Goal: Task Accomplishment & Management: Complete application form

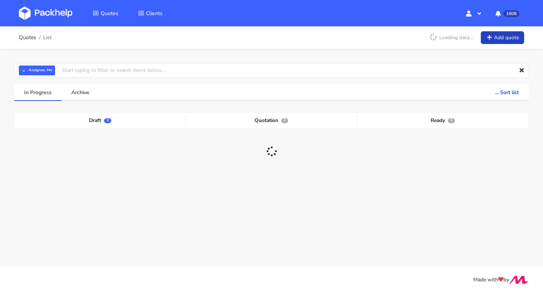
click at [496, 41] on link "Add quote" at bounding box center [502, 37] width 43 height 13
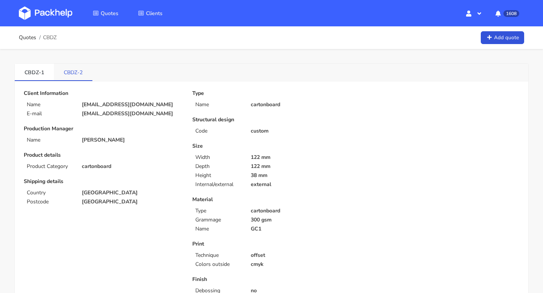
click at [63, 74] on link "CBDZ-2" at bounding box center [73, 72] width 38 height 17
click at [506, 42] on link "Add quote" at bounding box center [502, 37] width 43 height 13
click at [24, 35] on link "Quotes" at bounding box center [27, 38] width 17 height 6
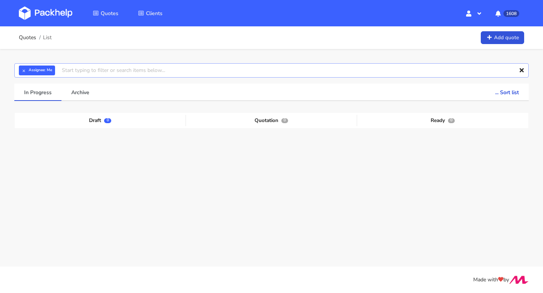
click at [93, 71] on input "text" at bounding box center [271, 70] width 514 height 14
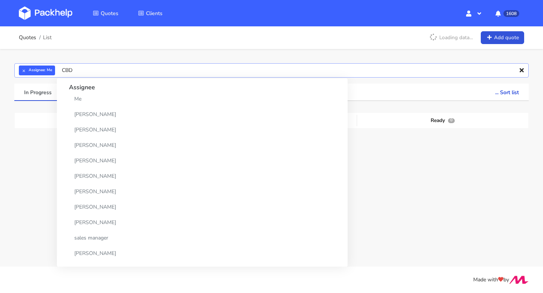
type input "CBDZ"
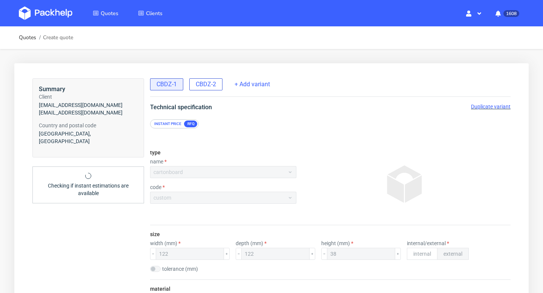
click at [210, 83] on span "CBDZ-2" at bounding box center [206, 84] width 20 height 8
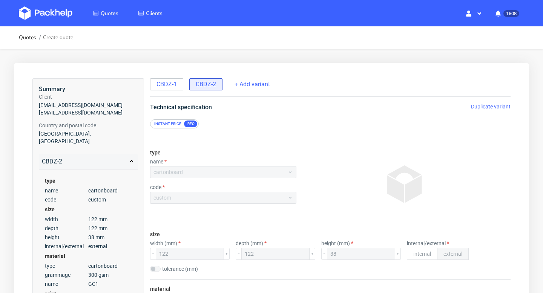
click at [487, 103] on div "Duplicate variant" at bounding box center [491, 107] width 40 height 8
click at [486, 107] on span "Duplicate variant" at bounding box center [491, 107] width 40 height 6
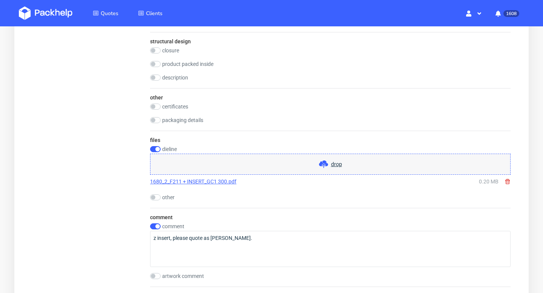
scroll to position [709, 0]
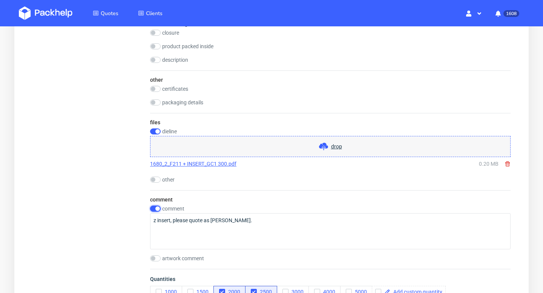
click at [157, 207] on input "checkbox" at bounding box center [155, 209] width 11 height 6
checkbox input "false"
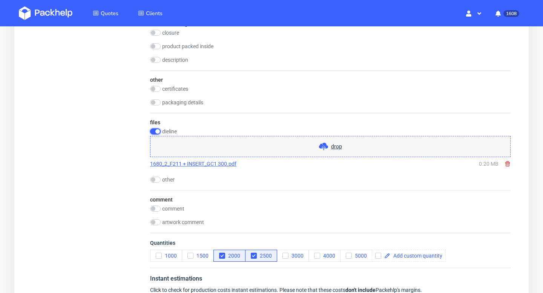
click at [153, 131] on input "checkbox" at bounding box center [155, 132] width 11 height 6
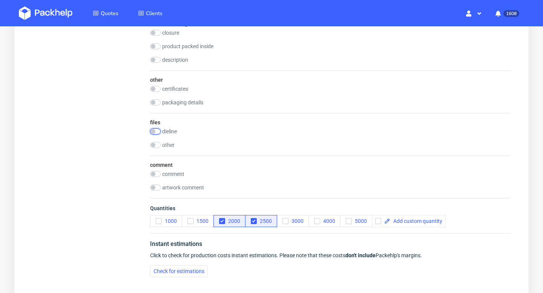
click at [153, 131] on input "checkbox" at bounding box center [155, 132] width 11 height 6
checkbox input "true"
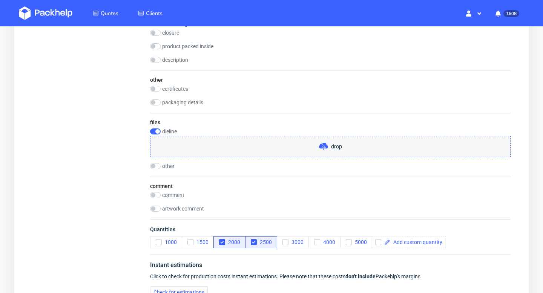
click at [322, 144] on use at bounding box center [323, 147] width 9 height 8
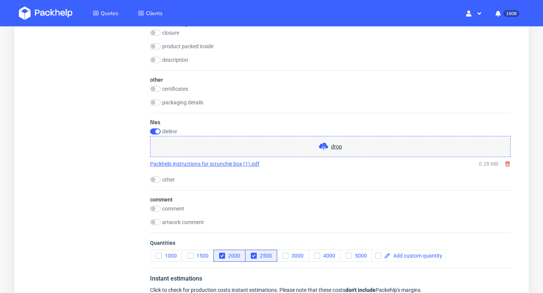
click at [219, 164] on link "Packhelp instructions for scrunchie box (1).pdf" at bounding box center [204, 164] width 109 height 8
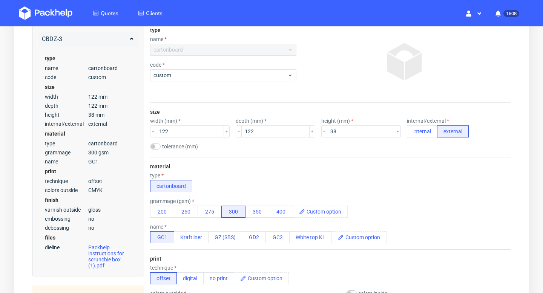
scroll to position [121, 0]
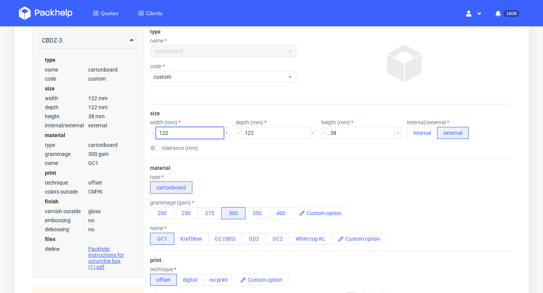
click at [185, 135] on input "122" at bounding box center [190, 133] width 68 height 12
type input "120"
click at [250, 131] on input "122" at bounding box center [275, 133] width 68 height 12
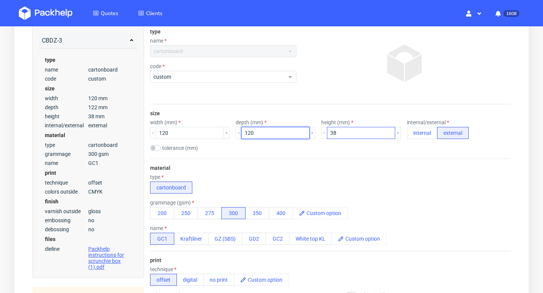
type input "120"
click at [327, 131] on input "38" at bounding box center [361, 133] width 68 height 12
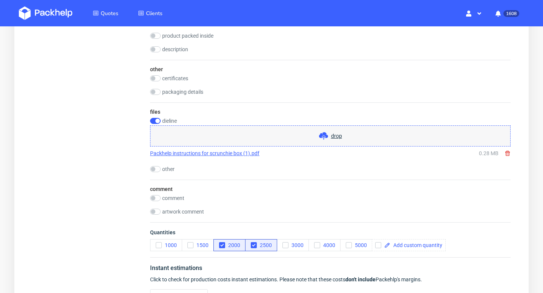
scroll to position [725, 0]
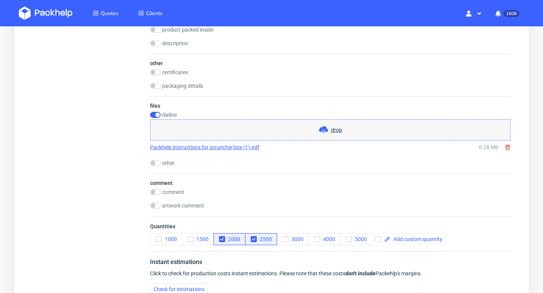
type input "28"
click at [170, 188] on div "comment comment artwork comment" at bounding box center [330, 195] width 360 height 43
click at [169, 191] on label "comment" at bounding box center [173, 192] width 22 height 6
checkbox input "true"
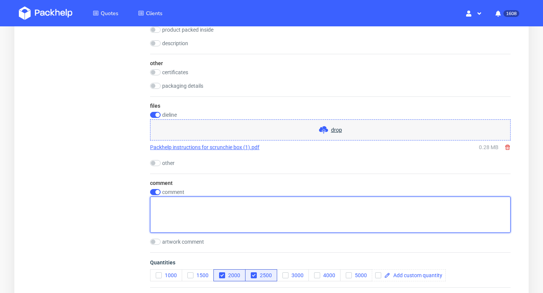
click at [180, 209] on textarea at bounding box center [330, 215] width 360 height 36
type textarea "Ribbo"
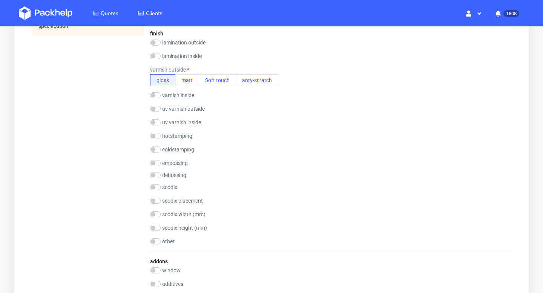
scroll to position [429, 0]
click at [155, 135] on input "checkbox" at bounding box center [155, 135] width 11 height 6
checkbox input "true"
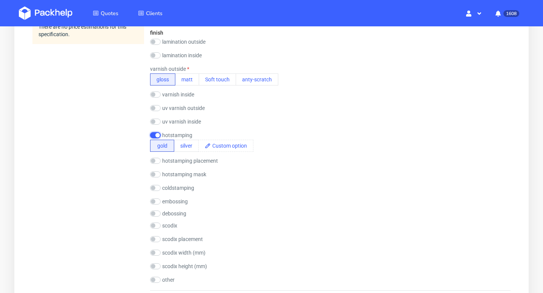
scroll to position [789, 0]
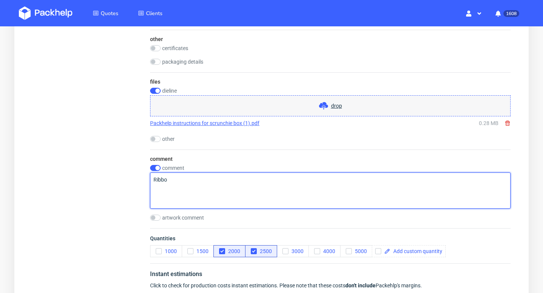
click at [228, 196] on textarea "Ribbo" at bounding box center [330, 191] width 360 height 36
click at [227, 185] on textarea "Ribbo" at bounding box center [330, 191] width 360 height 36
click at [199, 180] on textarea "Ribbo" at bounding box center [330, 191] width 360 height 36
click at [191, 183] on textarea "Ribbo" at bounding box center [330, 191] width 360 height 36
click at [183, 189] on textarea "Ribbo" at bounding box center [330, 191] width 360 height 36
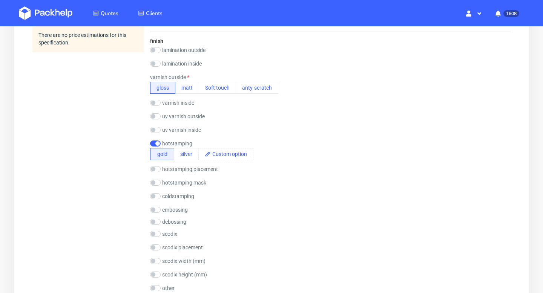
scroll to position [424, 0]
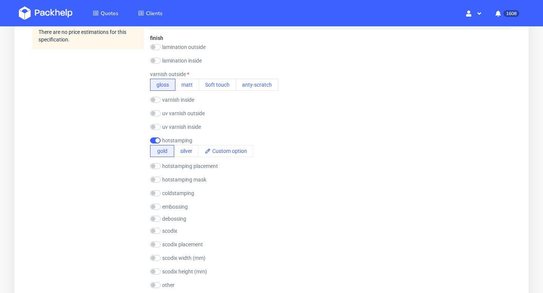
click at [177, 165] on label "hotstamping placement" at bounding box center [190, 166] width 56 height 6
checkbox input "true"
click at [176, 177] on input "text" at bounding box center [184, 177] width 68 height 12
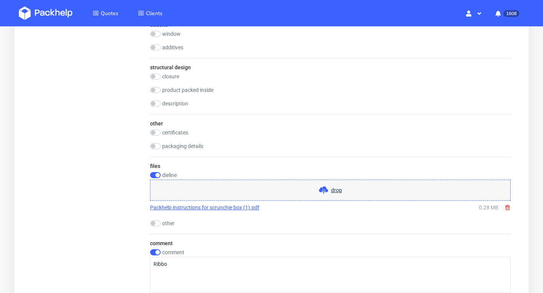
scroll to position [762, 0]
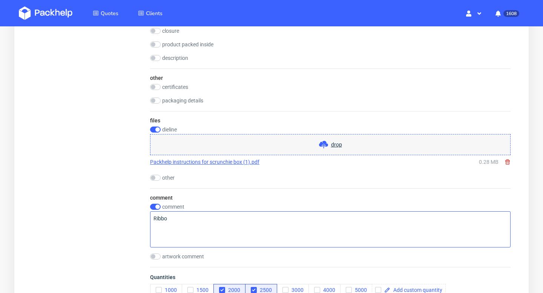
type input "front"
click at [185, 227] on textarea "Ribbo" at bounding box center [330, 229] width 360 height 36
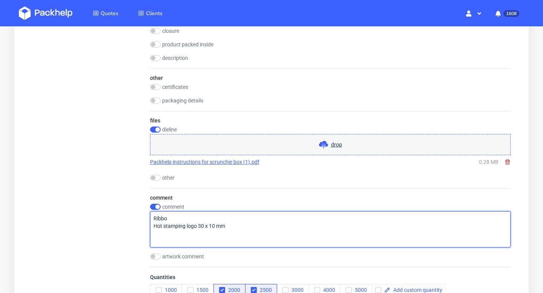
click at [182, 216] on textarea "Ribbo Hot stamping logo 30 x 10 mm" at bounding box center [330, 229] width 360 height 36
click at [235, 224] on textarea "Ribbon Hot stamping logo 30 x 10 mm" at bounding box center [330, 229] width 360 height 36
paste textarea "if you need to lower the price, we can use the old stamp you already have"
drag, startPoint x: 241, startPoint y: 225, endPoint x: 233, endPoint y: 224, distance: 7.5
click at [233, 224] on textarea "Ribbon Hot stamping logo 30 x 10 mm (if you need to lower the price, we can use…" at bounding box center [330, 229] width 360 height 36
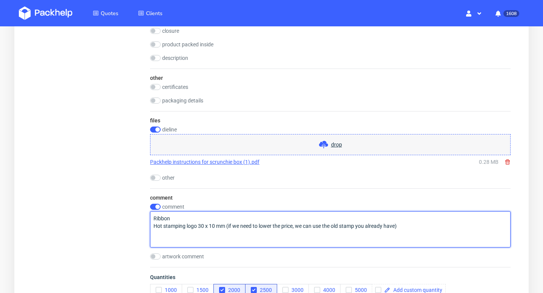
click at [413, 224] on textarea "Ribbon Hot stamping logo 30 x 10 mm (if we need to lower the price, we can use …" at bounding box center [330, 229] width 360 height 36
click at [187, 221] on textarea "Ribbon Hot stamping logo 30 x 10 mm (if we need to lower the price, we can use …" at bounding box center [330, 229] width 360 height 36
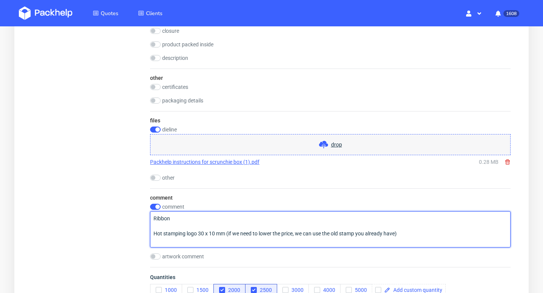
paste textarea "metallic string"
click at [157, 225] on textarea "Ribbon metallic string Hot stamping logo 30 x 10 mm (if we need to lower the pr…" at bounding box center [330, 229] width 360 height 36
click at [201, 228] on textarea "Ribbon Metallic string Hot stamping logo 30 x 10 mm (if we need to lower the pr…" at bounding box center [330, 229] width 360 height 36
click at [212, 214] on textarea "Ribbon Metallic string - 8-10 cm Hot stamping logo 30 x 10 mm (if we need to lo…" at bounding box center [330, 229] width 360 height 36
click at [211, 216] on textarea "Ribbon Metallic string - 8-10 cm Hot stamping logo 30 x 10 mm (if we need to lo…" at bounding box center [330, 229] width 360 height 36
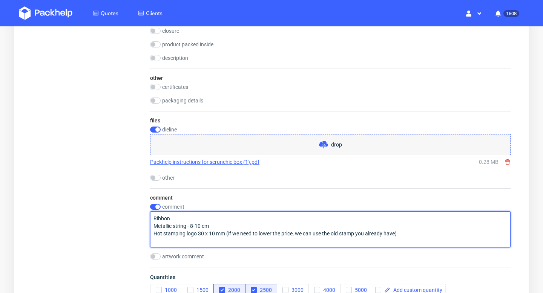
paste textarea "gros grain ribbon in ivory white"
click at [211, 218] on textarea "Ribbon gros grain ribbon in ivory white Metallic string - 8-10 cm Hot stamping …" at bounding box center [330, 229] width 360 height 36
click at [239, 217] on textarea "Ribbon gros grain in ivory white Metallic string - 8-10 cm Hot stamping logo 30…" at bounding box center [330, 229] width 360 height 36
drag, startPoint x: 245, startPoint y: 219, endPoint x: 228, endPoint y: 218, distance: 16.2
click at [228, 218] on textarea "Ribbon gros grain in ivory white colour Metallic string - 8-10 cm Hot stamping …" at bounding box center [330, 229] width 360 height 36
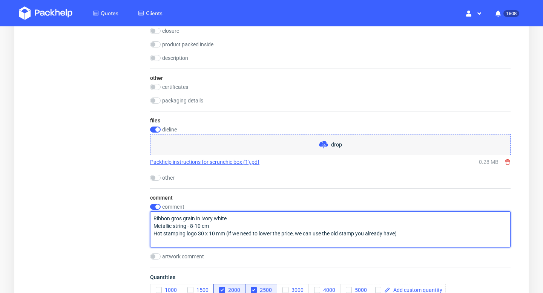
drag, startPoint x: 201, startPoint y: 218, endPoint x: 195, endPoint y: 218, distance: 5.3
click at [195, 218] on textarea "Ribbon gros grain in ivory white Metallic string - 8-10 cm Hot stamping logo 30…" at bounding box center [330, 229] width 360 height 36
drag, startPoint x: 169, startPoint y: 216, endPoint x: 136, endPoint y: 216, distance: 33.2
type textarea "Ribbon gros grain. COLOR ivory white Metallic string - 8-10 cm Hot stamping log…"
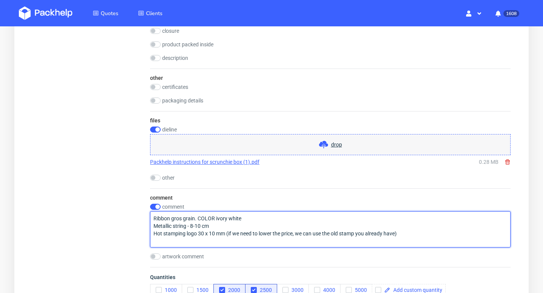
click at [407, 236] on textarea "Ribbon gros grain. COLOR ivory white Metallic string - 8-10 cm Hot stamping log…" at bounding box center [330, 229] width 360 height 36
drag, startPoint x: 225, startPoint y: 234, endPoint x: 126, endPoint y: 217, distance: 101.1
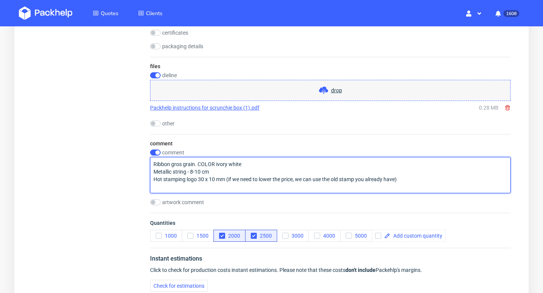
scroll to position [826, 0]
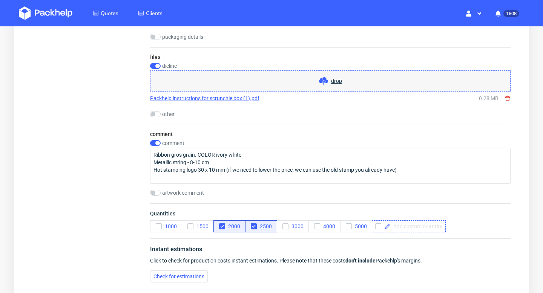
click at [393, 225] on span at bounding box center [416, 226] width 52 height 5
click at [383, 253] on div "Instant estimations" at bounding box center [330, 251] width 360 height 12
checkbox input "true"
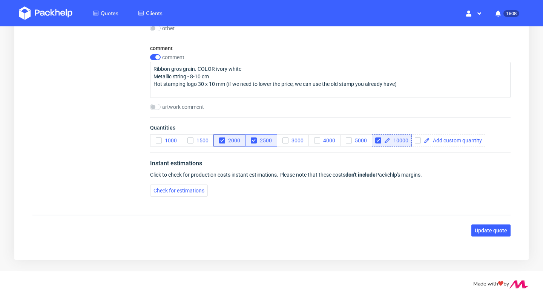
scroll to position [916, 0]
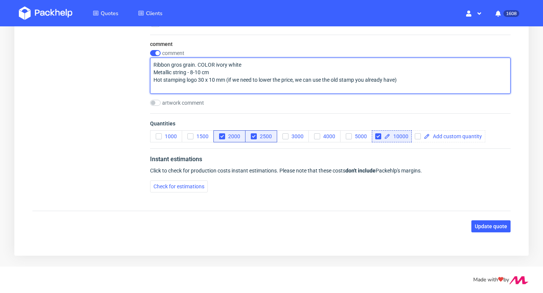
drag, startPoint x: 225, startPoint y: 80, endPoint x: 145, endPoint y: 52, distance: 85.1
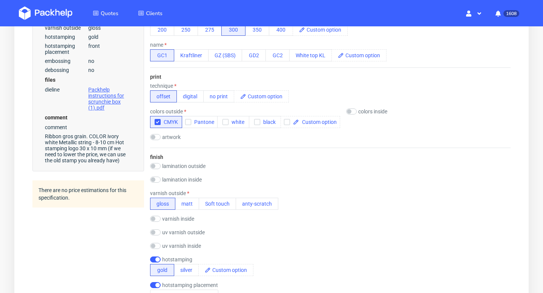
scroll to position [0, 0]
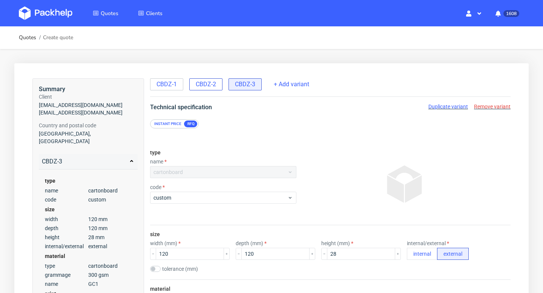
click at [207, 88] on span "CBDZ-2" at bounding box center [206, 84] width 20 height 8
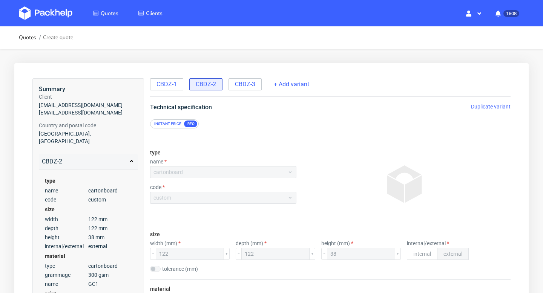
click at [489, 107] on span "Duplicate variant" at bounding box center [491, 107] width 40 height 6
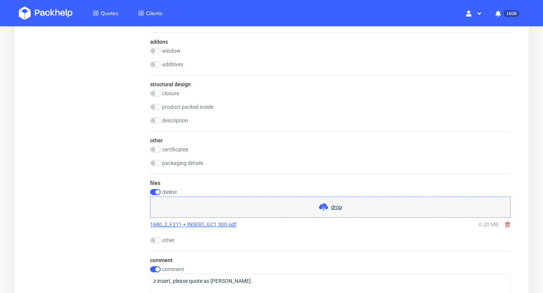
scroll to position [745, 0]
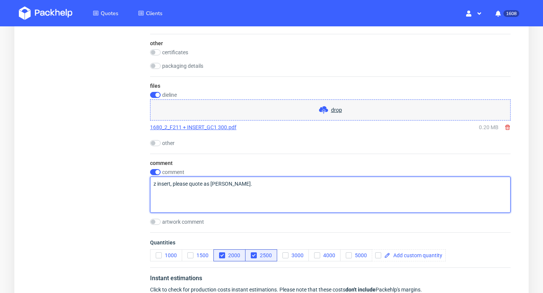
click at [266, 184] on textarea "z insert, please quote as dieline." at bounding box center [330, 195] width 360 height 36
click at [265, 184] on textarea "z insert, please quote as dieline." at bounding box center [330, 195] width 360 height 36
paste textarea "Ribbon gros grain. COLOR ivory white Metallic string - 8-10 cm Hot stamping log…"
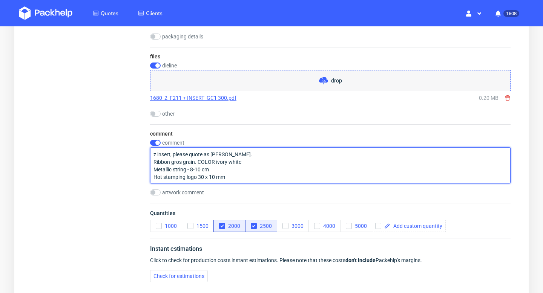
scroll to position [851, 0]
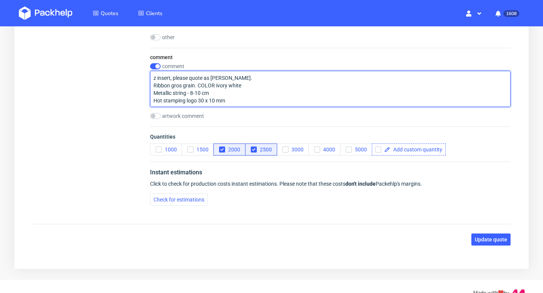
type textarea "z insert, please quote as dieline. Ribbon gros grain. COLOR ivory white Metalli…"
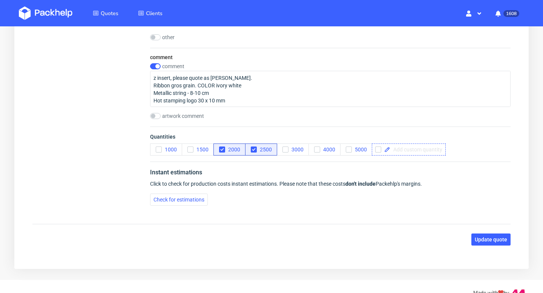
click at [400, 152] on span at bounding box center [416, 149] width 52 height 5
click at [397, 172] on div "Instant estimations" at bounding box center [330, 174] width 360 height 12
checkbox input "true"
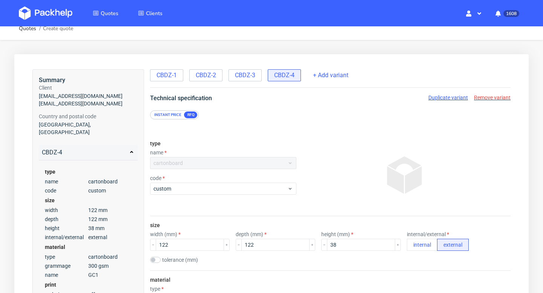
scroll to position [0, 0]
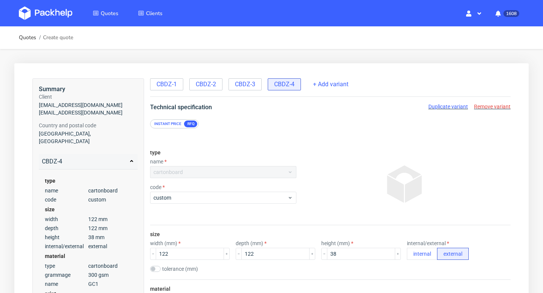
click at [243, 87] on span "CBDZ-3" at bounding box center [245, 84] width 20 height 8
click at [491, 106] on span "Remove variant" at bounding box center [492, 107] width 37 height 6
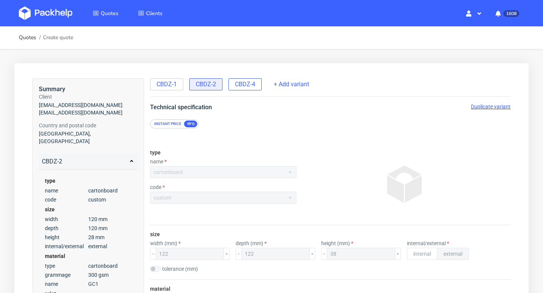
click at [254, 86] on span "CBDZ-4" at bounding box center [245, 84] width 20 height 8
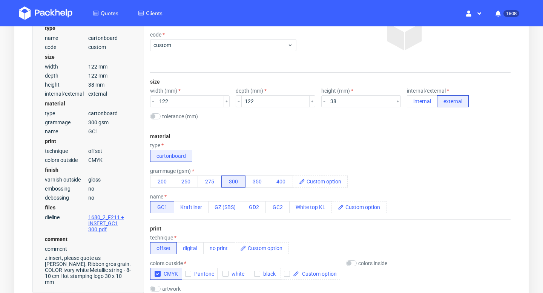
scroll to position [57, 0]
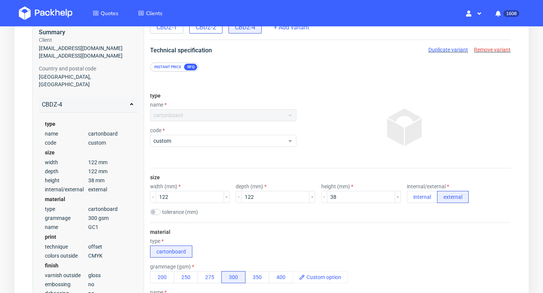
click at [207, 33] on div "CBDZ-2" at bounding box center [205, 27] width 33 height 12
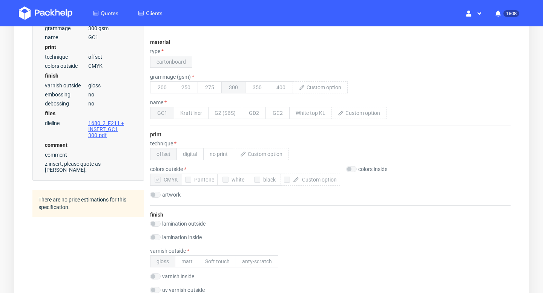
scroll to position [0, 0]
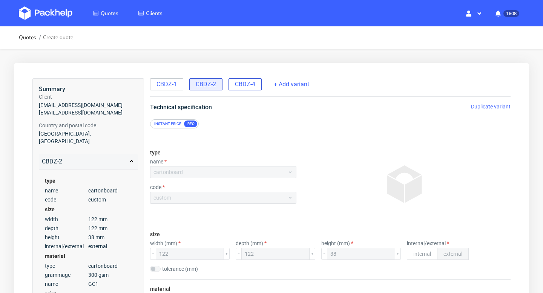
click at [245, 87] on span "CBDZ-4" at bounding box center [245, 84] width 20 height 8
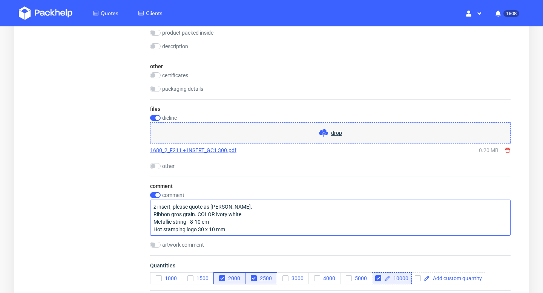
scroll to position [864, 0]
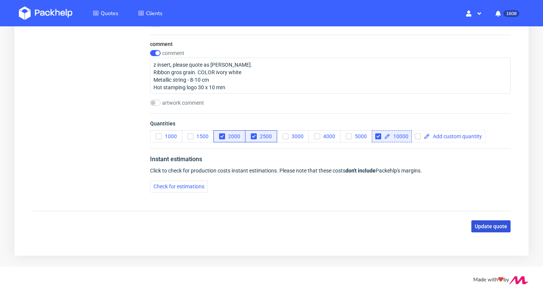
click at [489, 225] on span "Update quote" at bounding box center [491, 226] width 32 height 5
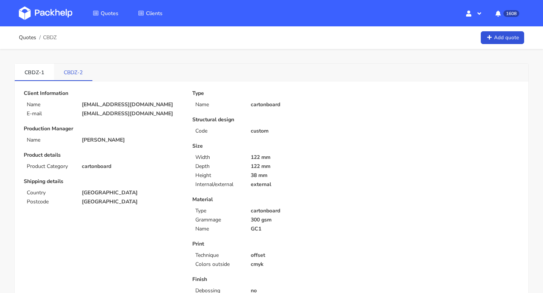
click at [70, 74] on link "CBDZ-2" at bounding box center [73, 72] width 38 height 17
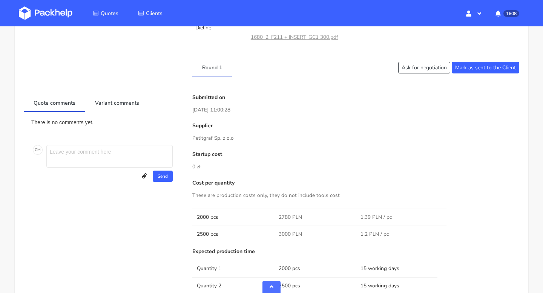
scroll to position [381, 0]
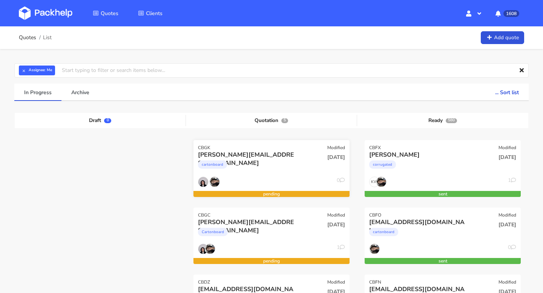
click at [277, 165] on div "cartonboard" at bounding box center [248, 166] width 100 height 15
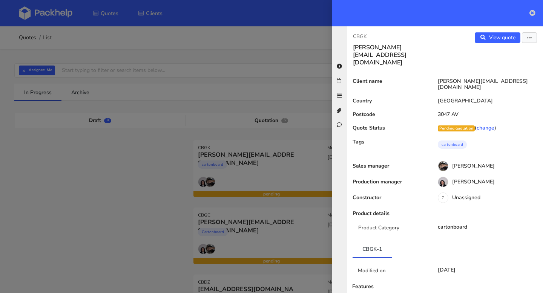
click at [534, 16] on link at bounding box center [532, 13] width 6 height 9
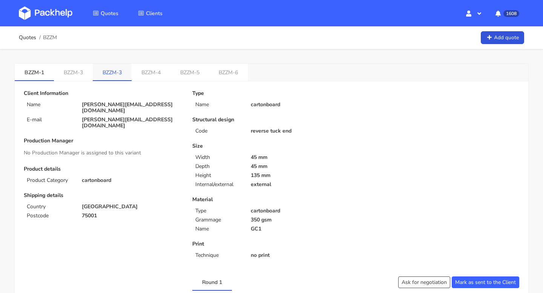
click at [110, 71] on link "BZZM-3" at bounding box center [112, 72] width 39 height 17
copy link "BZZM"
drag, startPoint x: 102, startPoint y: 74, endPoint x: 115, endPoint y: 74, distance: 13.2
click at [115, 74] on link "BZZM-3" at bounding box center [112, 72] width 39 height 17
click at [26, 41] on link "Quotes" at bounding box center [27, 38] width 17 height 6
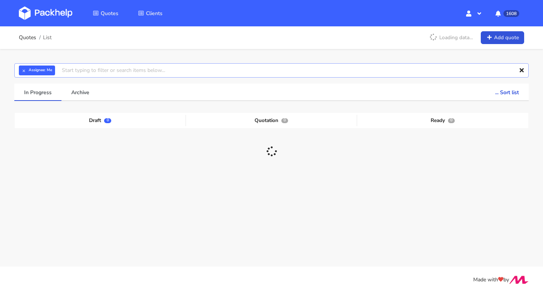
click at [102, 64] on input "text" at bounding box center [271, 70] width 514 height 14
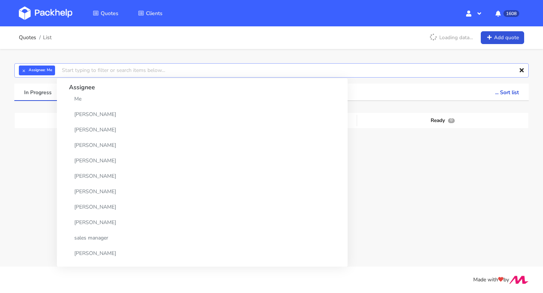
paste input "BZZM"
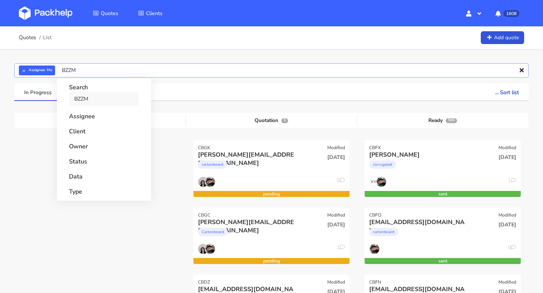
type input "BZZM"
click at [92, 96] on link "BZZM" at bounding box center [104, 99] width 70 height 14
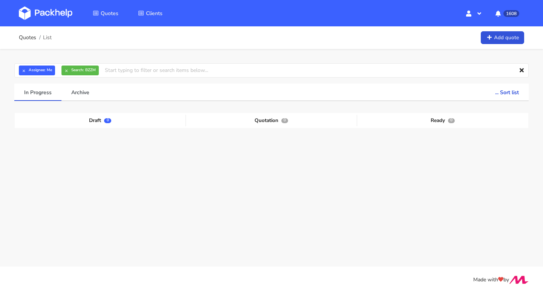
click at [374, 158] on div "Draft 0 Quotation 0 Ready 0" at bounding box center [271, 169] width 503 height 113
click at [23, 71] on button "×" at bounding box center [24, 71] width 10 height 10
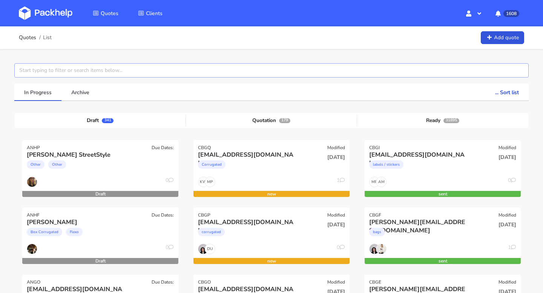
click at [23, 71] on input "text" at bounding box center [271, 70] width 514 height 14
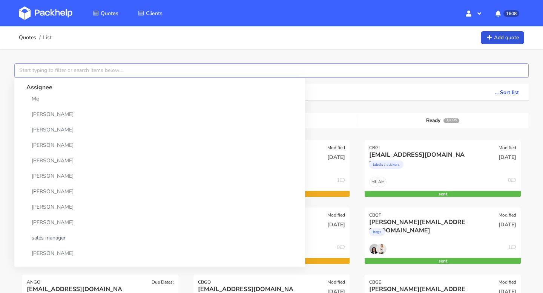
paste input "BZZM"
type input "BZZM"
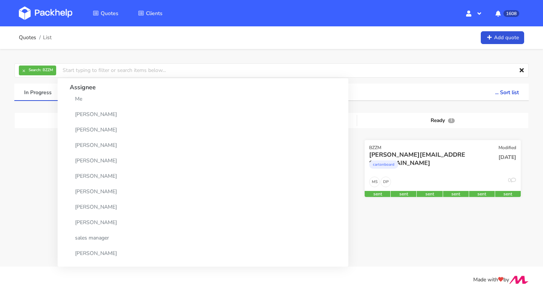
click at [458, 156] on div "[PERSON_NAME][EMAIL_ADDRESS][DOMAIN_NAME]" at bounding box center [419, 155] width 100 height 8
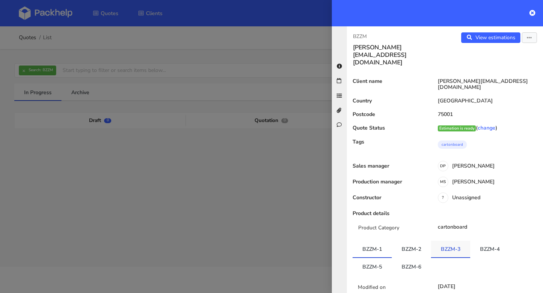
click at [453, 241] on link "BZZM-3" at bounding box center [450, 249] width 39 height 17
click at [529, 36] on icon "button" at bounding box center [529, 37] width 5 height 5
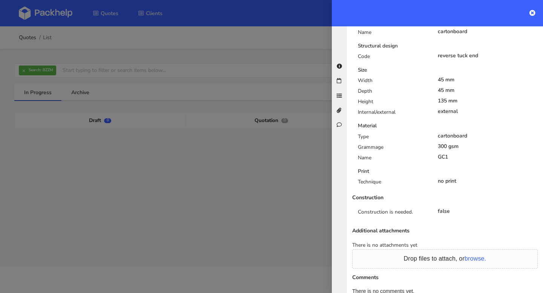
scroll to position [314, 0]
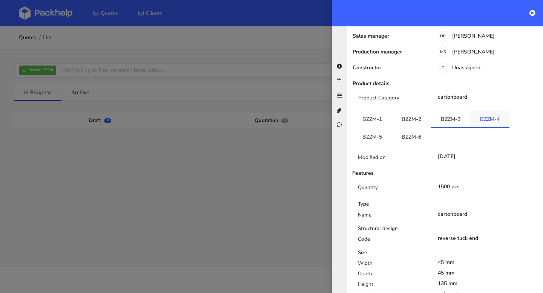
click at [490, 111] on link "BZZM-4" at bounding box center [489, 119] width 39 height 17
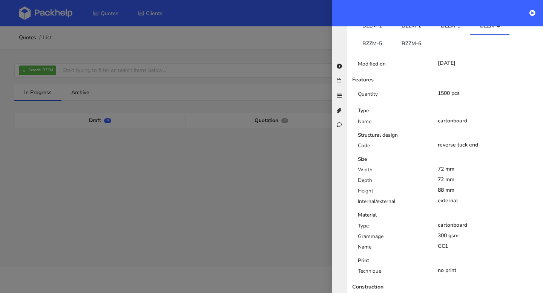
scroll to position [108, 0]
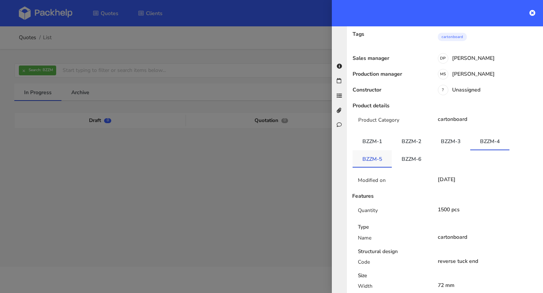
click at [372, 150] on link "BZZM-5" at bounding box center [371, 158] width 39 height 17
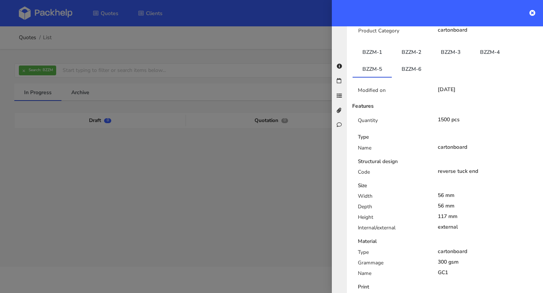
scroll to position [70, 0]
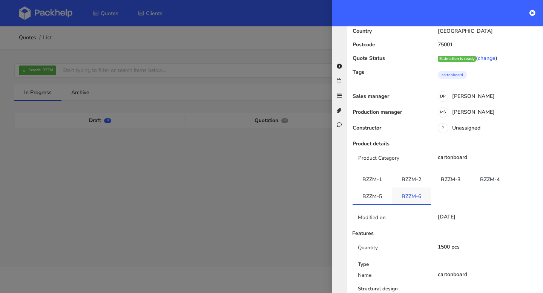
click at [411, 188] on link "BZZM-6" at bounding box center [411, 196] width 39 height 17
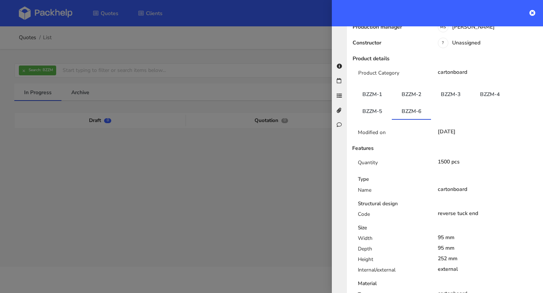
scroll to position [0, 0]
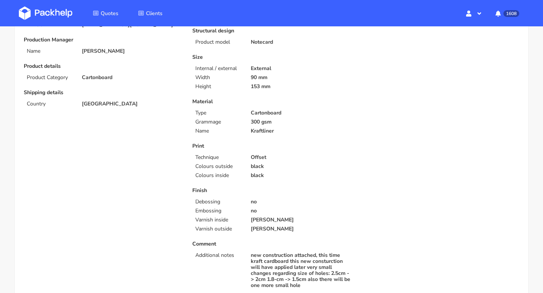
scroll to position [89, 0]
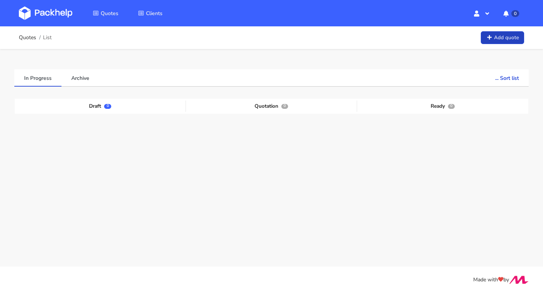
click at [510, 40] on link "Add quote" at bounding box center [502, 37] width 43 height 13
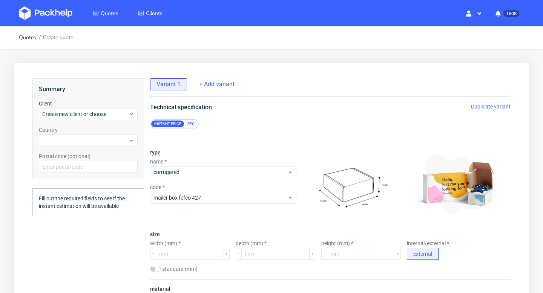
click at [191, 121] on div "RFQ" at bounding box center [190, 124] width 13 height 7
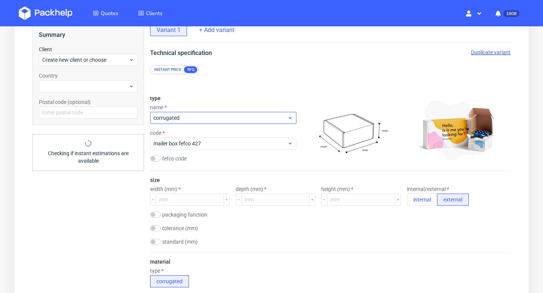
scroll to position [94, 0]
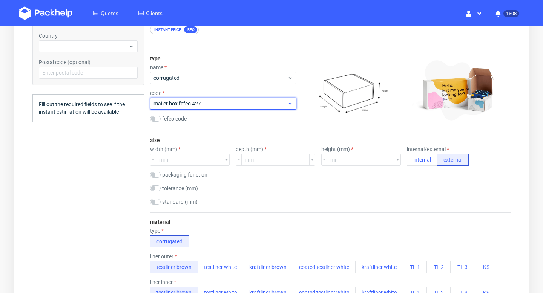
click at [198, 101] on span "mailer box fefco 427" at bounding box center [220, 104] width 134 height 8
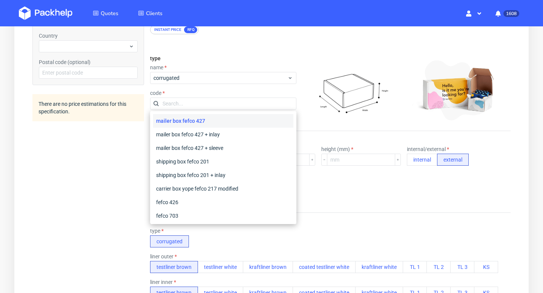
click at [188, 84] on div "type name corrugated code fefco code" at bounding box center [223, 89] width 146 height 81
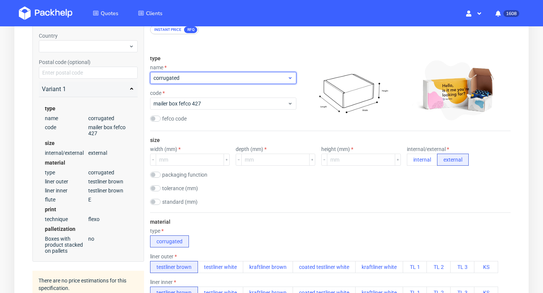
click at [186, 78] on span "corrugated" at bounding box center [220, 78] width 134 height 8
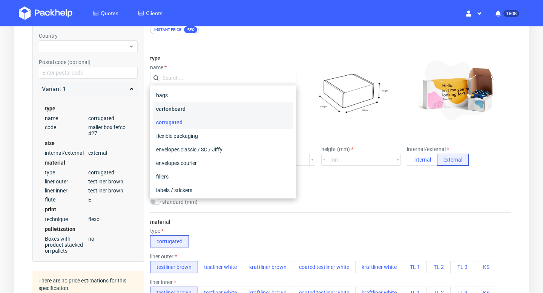
click at [185, 110] on div "cartonboard" at bounding box center [223, 109] width 140 height 14
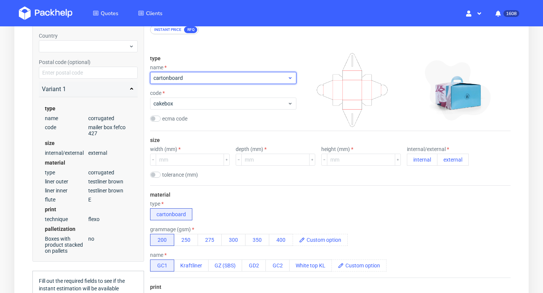
click at [182, 79] on span "cartonboard" at bounding box center [220, 78] width 134 height 8
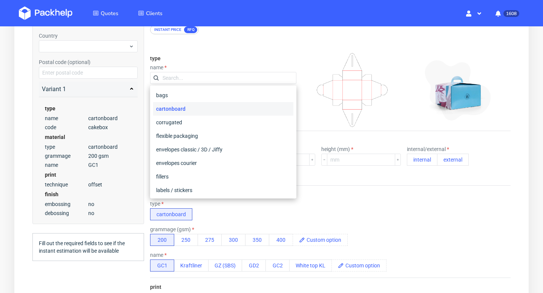
click at [172, 107] on div "cartonboard" at bounding box center [223, 109] width 140 height 14
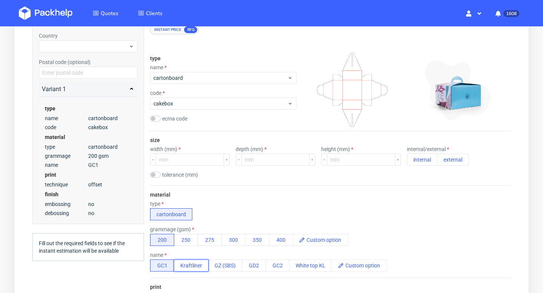
click at [202, 265] on button "Kraftliner" at bounding box center [191, 266] width 35 height 12
click at [162, 263] on button "GC1" at bounding box center [162, 266] width 24 height 12
click at [261, 241] on button "350" at bounding box center [257, 240] width 24 height 12
click at [284, 240] on button "400" at bounding box center [281, 240] width 24 height 12
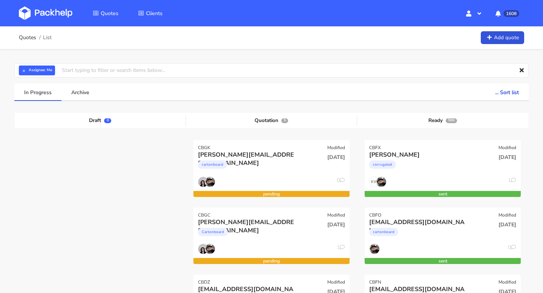
scroll to position [109, 0]
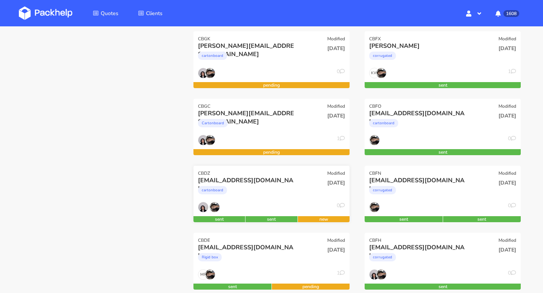
click at [283, 202] on div "0" at bounding box center [271, 209] width 156 height 14
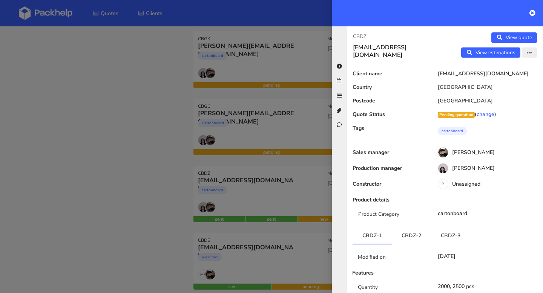
click at [530, 55] on icon "button" at bounding box center [529, 53] width 5 height 5
click at [503, 69] on link "Edit quote" at bounding box center [505, 68] width 66 height 12
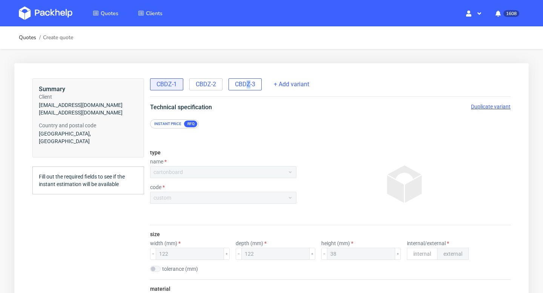
click at [248, 84] on span "CBDZ-3" at bounding box center [245, 84] width 20 height 8
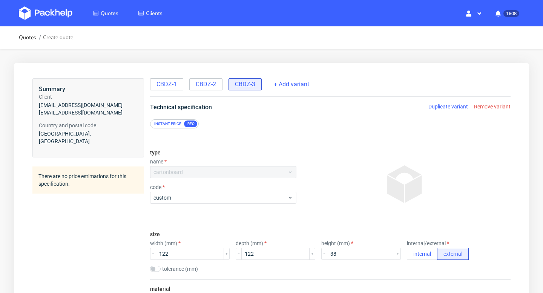
click at [501, 106] on span "Remove variant" at bounding box center [492, 107] width 37 height 6
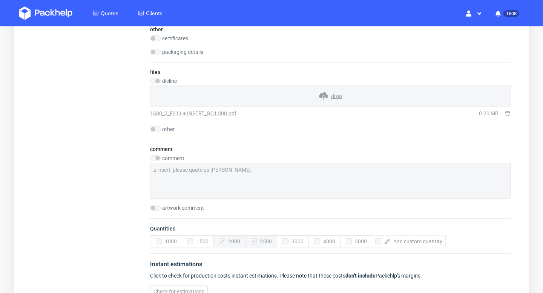
scroll to position [864, 0]
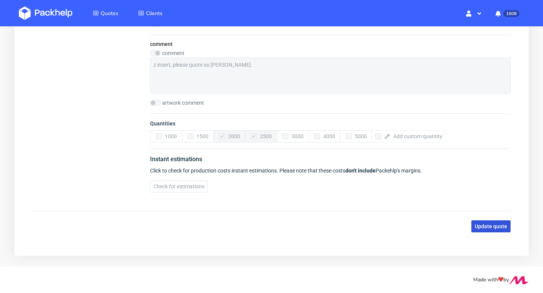
click at [498, 227] on span "Update quote" at bounding box center [491, 226] width 32 height 5
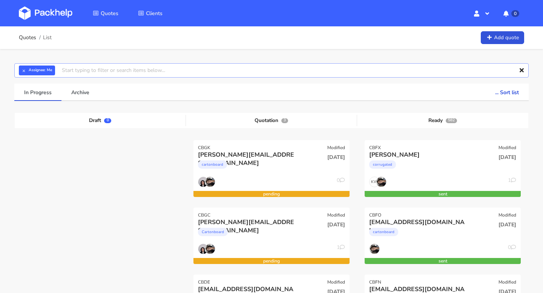
click at [108, 73] on input "text" at bounding box center [271, 70] width 514 height 14
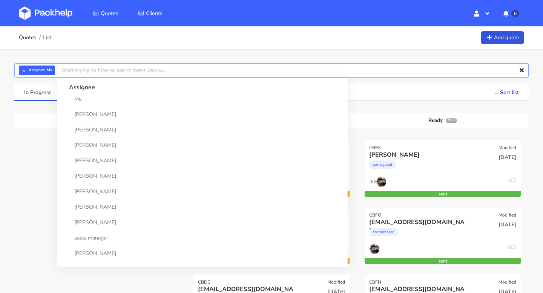
paste input "[PERSON_NAME][EMAIL_ADDRESS][DOMAIN_NAME]"
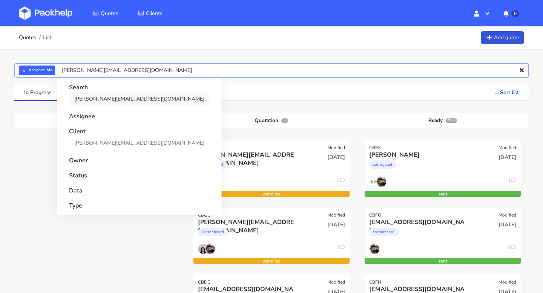
type input "[PERSON_NAME][EMAIL_ADDRESS][DOMAIN_NAME]"
drag, startPoint x: 107, startPoint y: 101, endPoint x: 260, endPoint y: 95, distance: 153.1
click at [107, 101] on link "[PERSON_NAME][EMAIL_ADDRESS][DOMAIN_NAME]" at bounding box center [139, 99] width 141 height 14
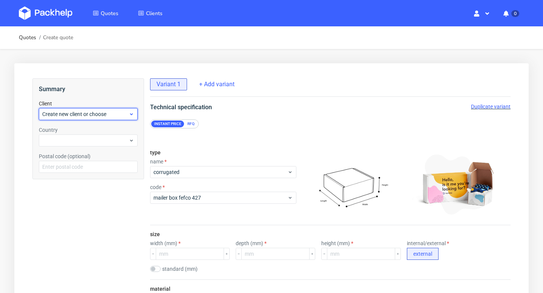
click at [68, 119] on div "Create new client or choose" at bounding box center [88, 114] width 99 height 12
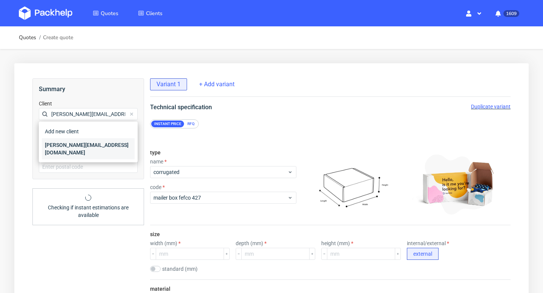
type input "[PERSON_NAME][EMAIL_ADDRESS][DOMAIN_NAME]"
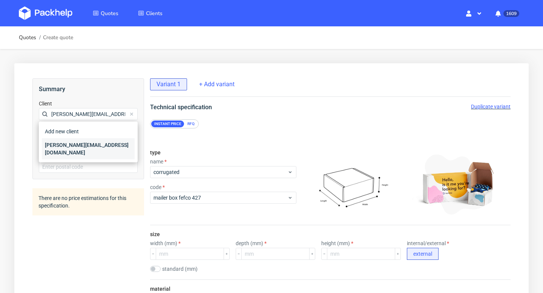
click at [68, 143] on div "[PERSON_NAME][EMAIL_ADDRESS][DOMAIN_NAME]" at bounding box center [88, 148] width 93 height 21
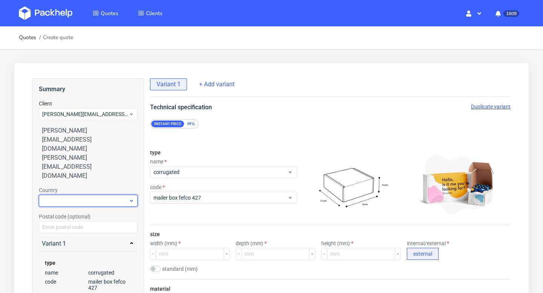
click at [68, 195] on div at bounding box center [88, 201] width 99 height 12
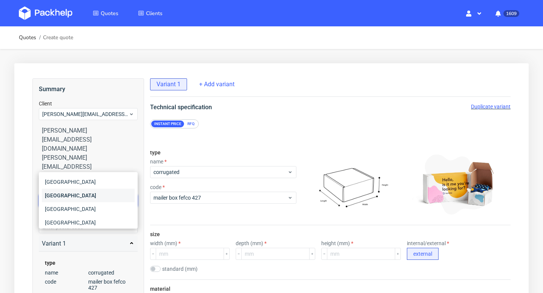
type input "fr"
click at [78, 196] on div "[GEOGRAPHIC_DATA]" at bounding box center [88, 196] width 93 height 14
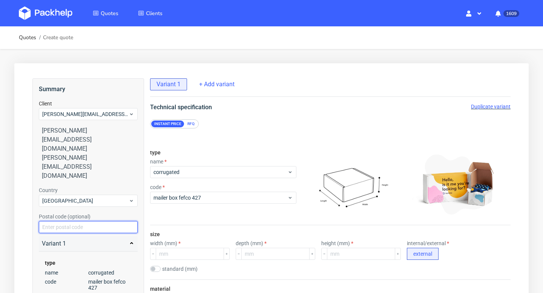
click at [78, 221] on input "text" at bounding box center [88, 227] width 99 height 12
paste input "06130"
type input "06130"
click at [158, 208] on div "type name corrugated code mailer box fefco 427" at bounding box center [223, 184] width 146 height 81
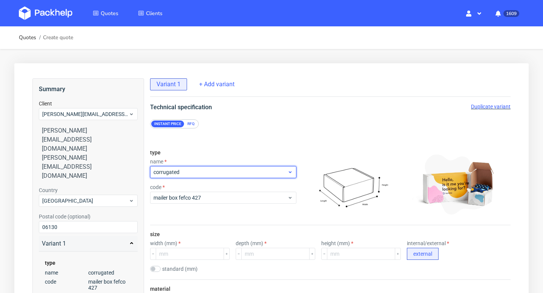
click at [191, 176] on div "corrugated" at bounding box center [223, 172] width 146 height 12
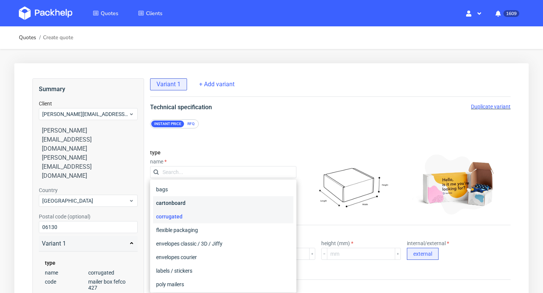
click at [187, 203] on div "cartonboard" at bounding box center [223, 203] width 140 height 14
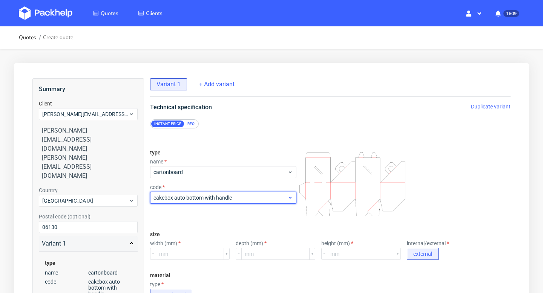
click at [173, 201] on span "cakebox auto bottom with handle" at bounding box center [220, 198] width 134 height 8
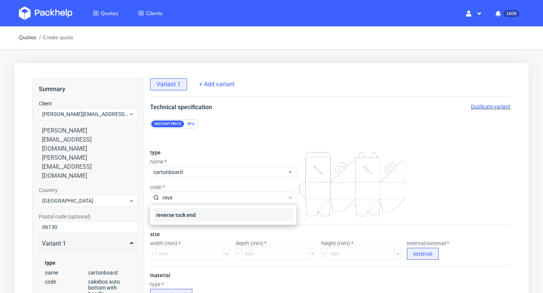
type input "reve"
click at [179, 218] on div "reverse tuck end" at bounding box center [223, 215] width 140 height 14
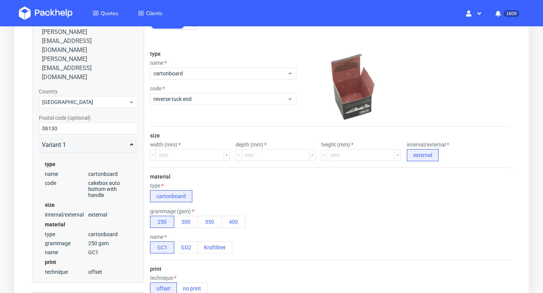
scroll to position [112, 0]
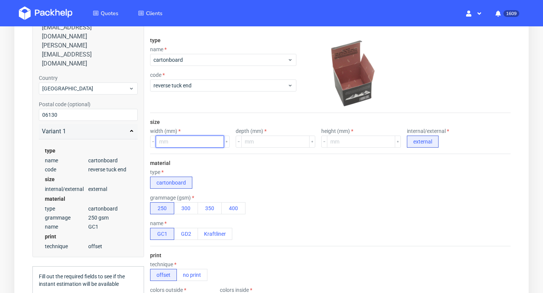
click at [198, 145] on input "number" at bounding box center [190, 142] width 68 height 12
type input "72"
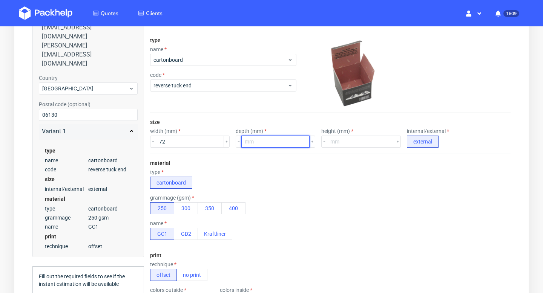
click at [257, 141] on input "number" at bounding box center [275, 142] width 68 height 12
type input "72"
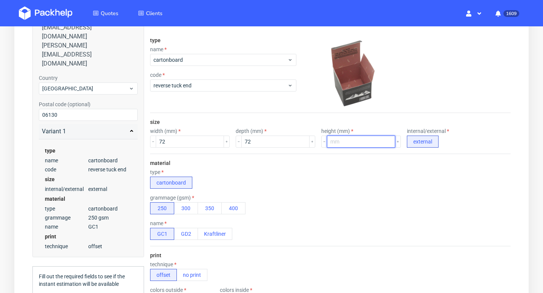
click at [342, 144] on input "number" at bounding box center [361, 142] width 68 height 12
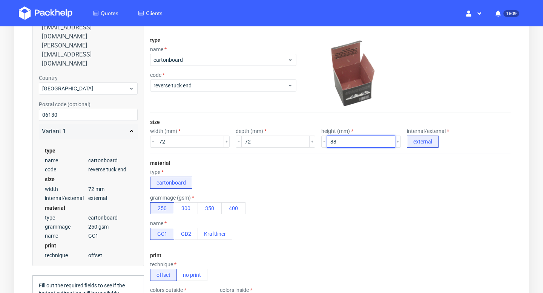
type input "88"
click at [288, 198] on div "grammage (gsm) 250 300 350 400" at bounding box center [330, 205] width 360 height 20
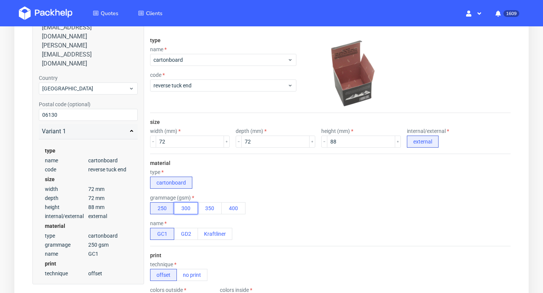
click at [188, 209] on button "300" at bounding box center [186, 208] width 24 height 12
click at [235, 204] on button "400" at bounding box center [233, 208] width 24 height 12
click at [216, 230] on button "Kraftliner" at bounding box center [215, 234] width 35 height 12
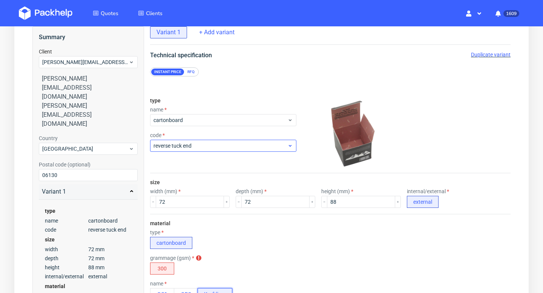
scroll to position [31, 0]
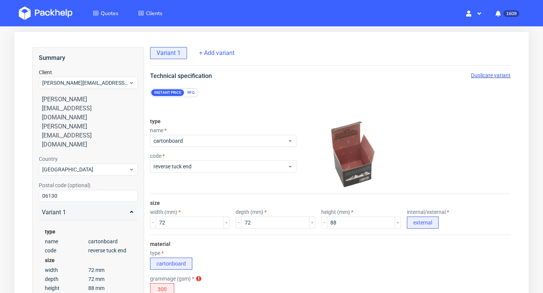
click at [194, 94] on div "RFQ" at bounding box center [190, 92] width 13 height 7
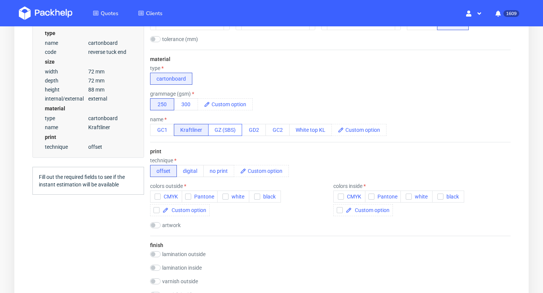
scroll to position [234, 0]
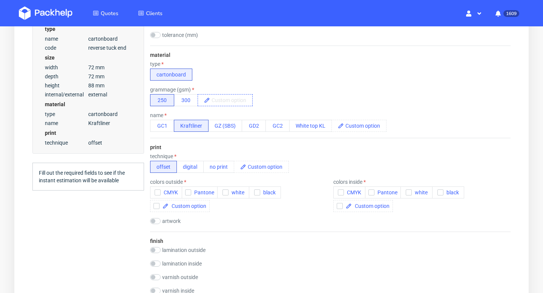
click at [219, 101] on span at bounding box center [231, 100] width 42 height 11
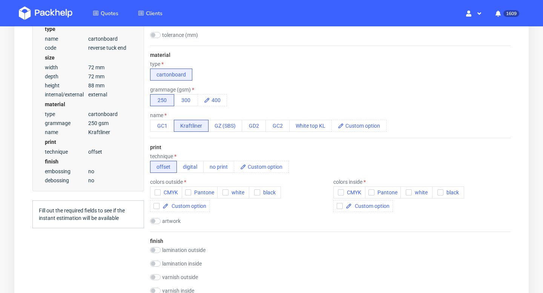
click at [286, 69] on div "type cartonboard" at bounding box center [330, 71] width 360 height 20
click at [221, 97] on span "400" at bounding box center [218, 100] width 17 height 11
click at [186, 102] on button "300" at bounding box center [186, 100] width 24 height 12
click at [225, 168] on button "no print" at bounding box center [218, 167] width 31 height 12
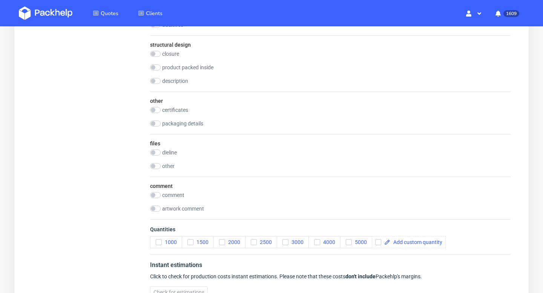
scroll to position [664, 0]
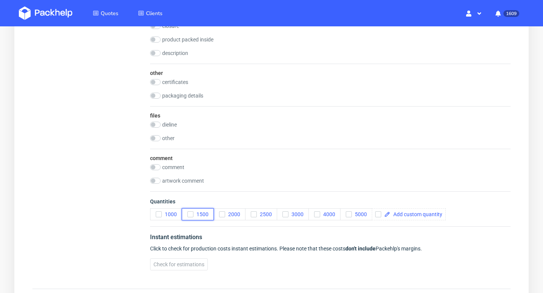
click at [193, 215] on icon "button" at bounding box center [190, 214] width 5 height 5
click at [178, 170] on label "comment" at bounding box center [173, 167] width 22 height 6
checkbox input "true"
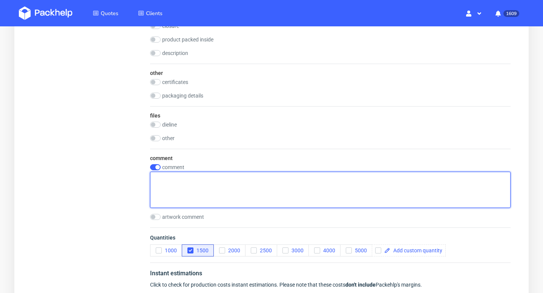
click at [202, 194] on textarea at bounding box center [330, 190] width 360 height 36
drag, startPoint x: 158, startPoint y: 178, endPoint x: 147, endPoint y: 178, distance: 11.3
click at [154, 178] on textarea "We need 400gsm" at bounding box center [330, 190] width 360 height 36
click at [196, 179] on textarea "UWAGA - We need 400gsm" at bounding box center [330, 190] width 360 height 36
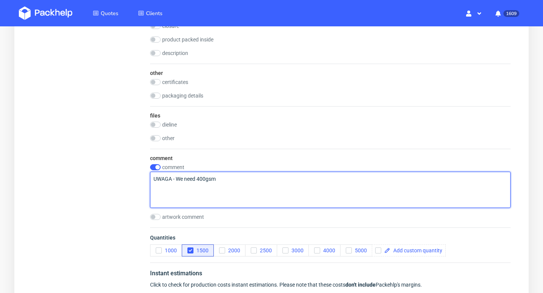
click at [196, 179] on textarea "UWAGA - We need 400gsm" at bounding box center [330, 190] width 360 height 36
type textarea "UWAGA - We need 400gsm"
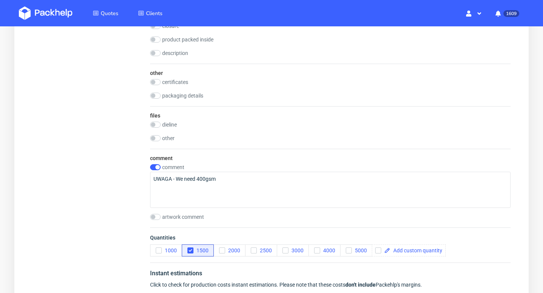
click at [254, 129] on div "files dieline drop other drop" at bounding box center [330, 127] width 360 height 43
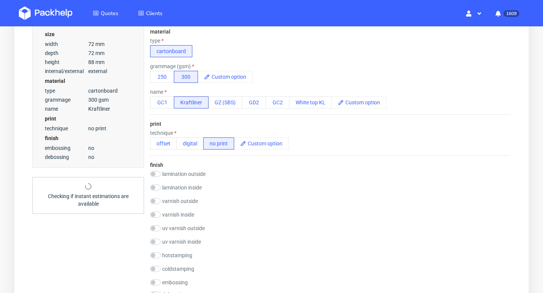
scroll to position [255, 0]
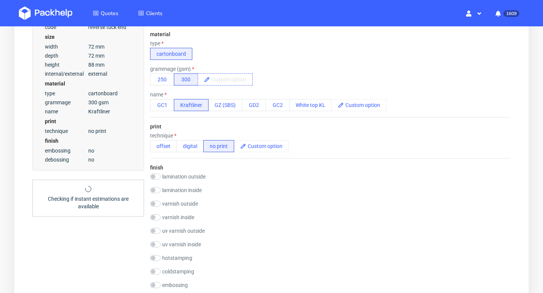
click at [217, 78] on span at bounding box center [231, 79] width 42 height 11
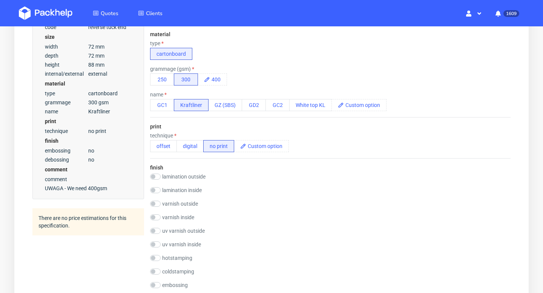
click at [263, 71] on div "grammage (gsm) 250 300 400" at bounding box center [330, 76] width 360 height 20
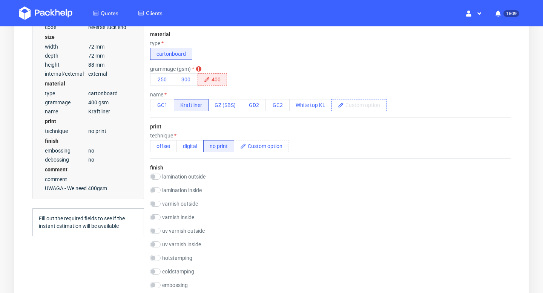
click at [361, 105] on span at bounding box center [365, 105] width 42 height 11
click at [334, 74] on div "grammage (gsm) grammage must be less than 300 or equal 250 300 400" at bounding box center [330, 76] width 360 height 20
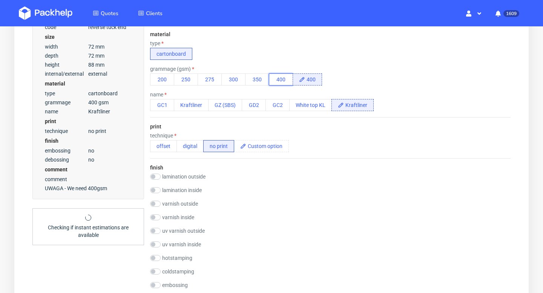
click at [281, 80] on button "400" at bounding box center [281, 80] width 24 height 12
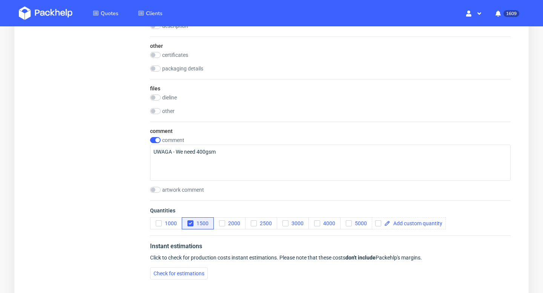
scroll to position [778, 0]
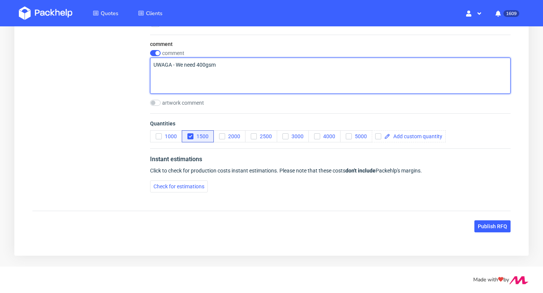
click at [267, 65] on textarea "UWAGA - We need 400gsm" at bounding box center [330, 76] width 360 height 36
type textarea "UWAGA - We need 400gsm or please other similar material"
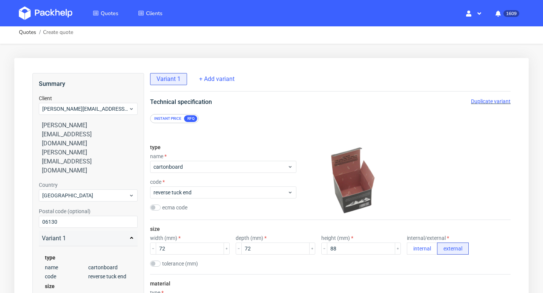
scroll to position [0, 0]
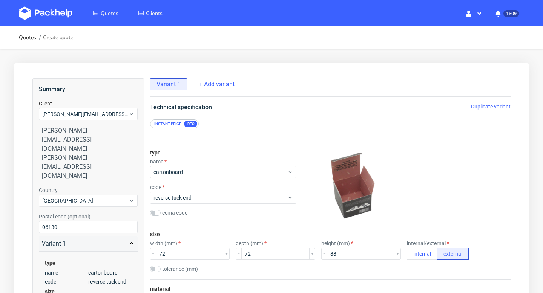
click at [492, 107] on span "Duplicate variant" at bounding box center [491, 107] width 40 height 6
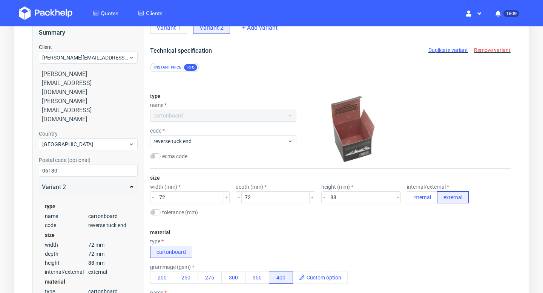
scroll to position [102, 0]
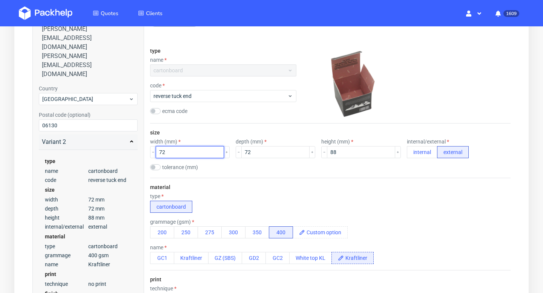
drag, startPoint x: 178, startPoint y: 154, endPoint x: 148, endPoint y: 155, distance: 29.4
type input "46"
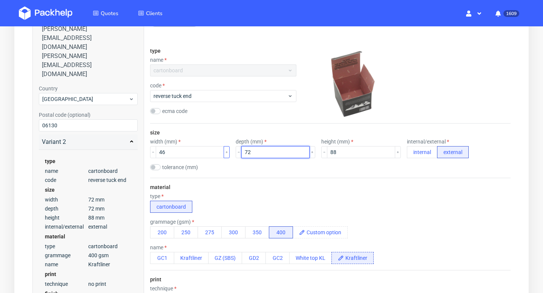
drag, startPoint x: 248, startPoint y: 152, endPoint x: 220, endPoint y: 152, distance: 28.3
click at [220, 152] on div "width (mm) 46 depth (mm) 72 height (mm) 88 internal/external internal external" at bounding box center [330, 149] width 360 height 20
type input "46"
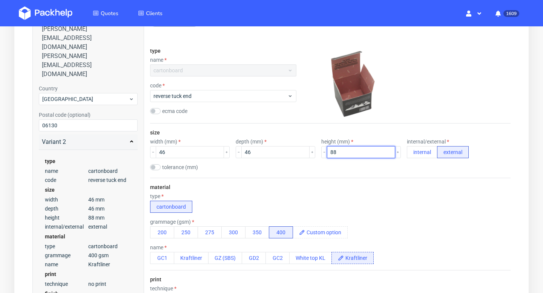
click at [339, 150] on input "88" at bounding box center [361, 152] width 68 height 12
type input "135"
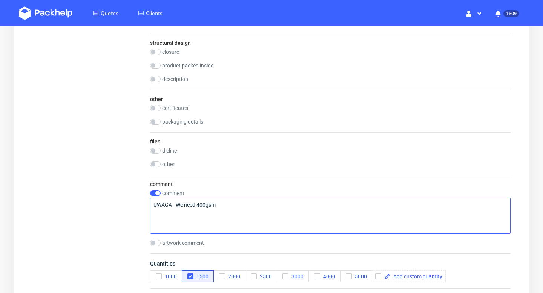
scroll to position [640, 0]
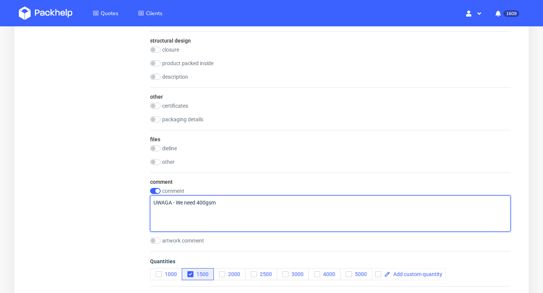
click at [220, 213] on textarea "UWAGA - We need 400gsm" at bounding box center [330, 214] width 360 height 36
click at [155, 209] on textarea "UWAGA - We need 400gsm Eurografic" at bounding box center [330, 214] width 360 height 36
click at [153, 209] on textarea "UWAGA - We need 400gsm Eurografic" at bounding box center [330, 214] width 360 height 36
paste textarea "HSTV"
click at [154, 210] on textarea "UWAGA - We need 400gsm HSTV - Eurografic" at bounding box center [330, 214] width 360 height 36
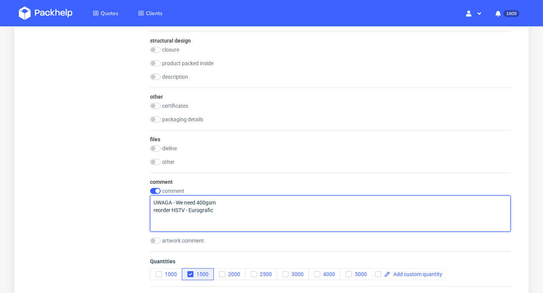
click at [189, 210] on textarea "UWAGA - We need 400gsm reorder HSTV - Eurografic" at bounding box center [330, 214] width 360 height 36
type textarea "UWAGA - We need 400gsm reorder HSTV - it was done in Eurografic"
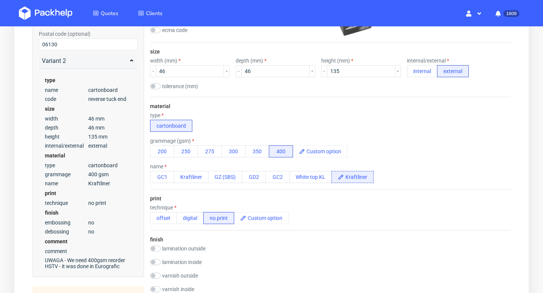
scroll to position [51, 0]
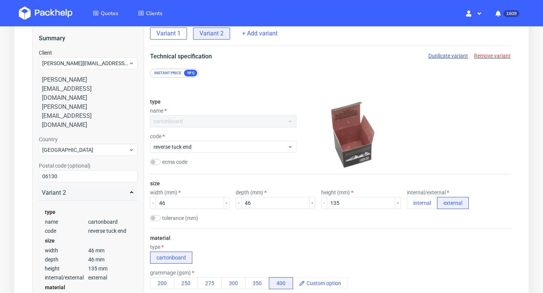
click at [171, 31] on span "Variant 1" at bounding box center [168, 33] width 24 height 8
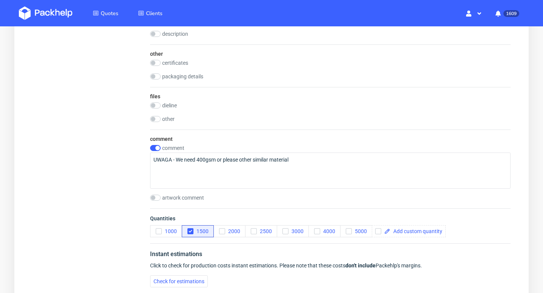
scroll to position [751, 0]
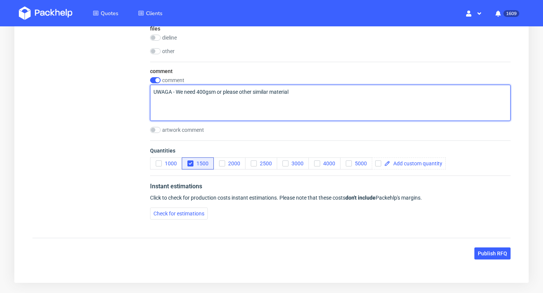
click at [203, 109] on textarea "UWAGA - We need 400gsm or please other similar material" at bounding box center [330, 103] width 360 height 36
click at [189, 98] on textarea "UWAGA - We need 400gsm or please other similar material" at bounding box center [330, 103] width 360 height 36
paste textarea "AQCD"
drag, startPoint x: 170, startPoint y: 99, endPoint x: 147, endPoint y: 99, distance: 22.6
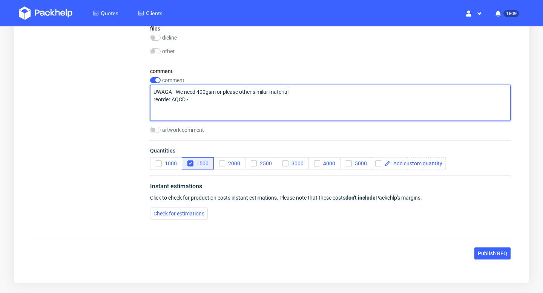
click at [193, 99] on textarea "UWAGA - We need 400gsm or please other similar material reorder AQCD -" at bounding box center [330, 103] width 360 height 36
click at [190, 100] on textarea "UWAGA - We need 400gsm or please other similar material reorder AQCD - done in …" at bounding box center [330, 103] width 360 height 36
drag, startPoint x: 252, startPoint y: 99, endPoint x: 235, endPoint y: 99, distance: 17.3
click at [235, 99] on textarea "UWAGA - We need 400gsm or please other similar material reorder AQCD - tooling …" at bounding box center [330, 103] width 360 height 36
type textarea "UWAGA - We need 400gsm or please other similar material reorder AQCD - tooling …"
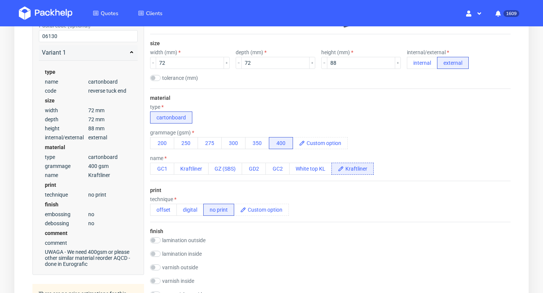
scroll to position [0, 0]
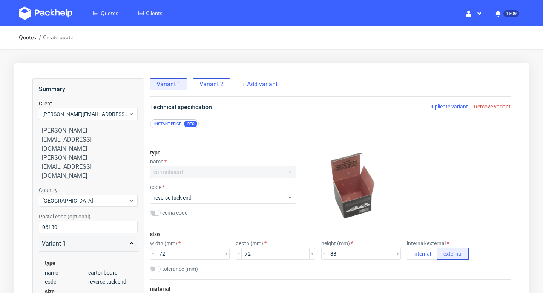
click at [207, 84] on span "Variant 2" at bounding box center [211, 84] width 24 height 8
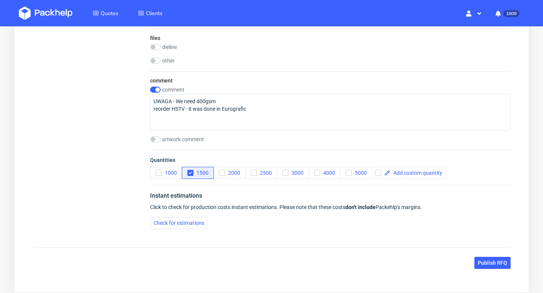
scroll to position [761, 0]
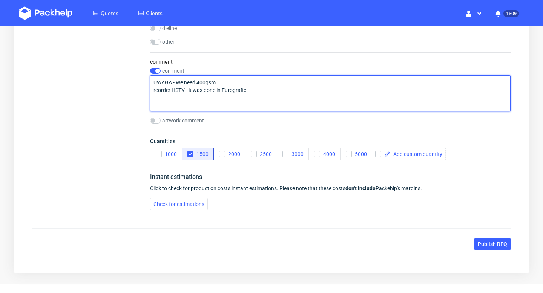
click at [186, 90] on textarea "UWAGA - We need 400gsm reorder HSTV - it was done in Eurografic" at bounding box center [330, 93] width 360 height 36
click at [244, 89] on textarea "UWAGA - We need 400gsm reorder HSTV with other grammatura - it was done in Euro…" at bounding box center [330, 93] width 360 height 36
drag, startPoint x: 295, startPoint y: 90, endPoint x: 261, endPoint y: 90, distance: 33.6
click at [261, 90] on textarea "UWAGA - We need 400gsm reorder HSTV with other grammatura - tooling it was done…" at bounding box center [330, 93] width 360 height 36
type textarea "UWAGA - We need 400gsm reorder HSTV with other grammatura - tooling was paid in…"
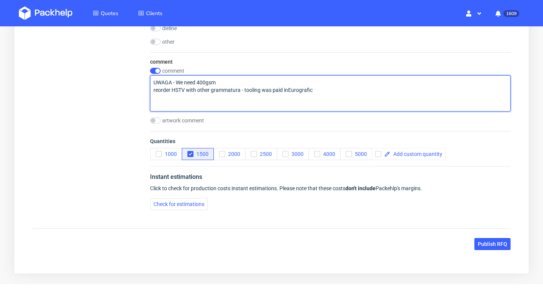
click at [282, 89] on textarea "UWAGA - We need 400gsm reorder HSTV with other grammatura - tooling was paid in…" at bounding box center [330, 93] width 360 height 36
click at [218, 97] on textarea "UWAGA - We need 400gsm reorder HSTV with other grammatura - tooling was paid in…" at bounding box center [330, 93] width 360 height 36
drag, startPoint x: 187, startPoint y: 89, endPoint x: 353, endPoint y: 86, distance: 165.9
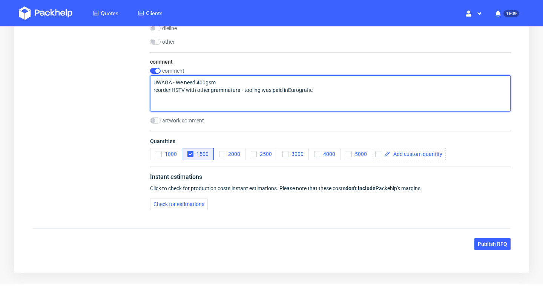
click at [353, 86] on textarea "UWAGA - We need 400gsm reorder HSTV with other grammatura - tooling was paid in…" at bounding box center [330, 93] width 360 height 36
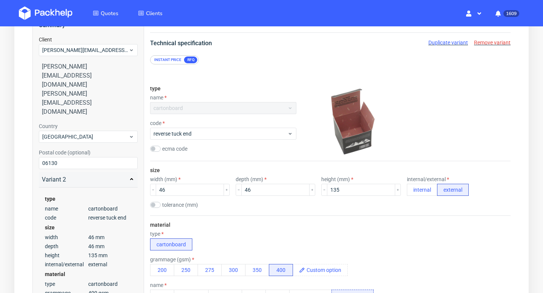
scroll to position [0, 0]
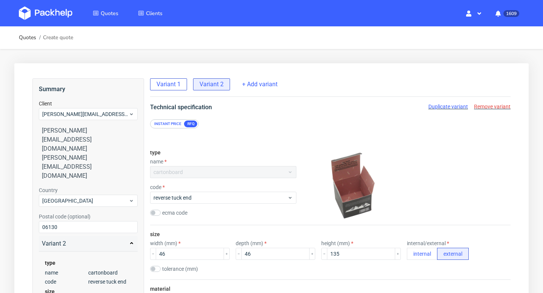
click at [174, 86] on span "Variant 1" at bounding box center [168, 84] width 24 height 8
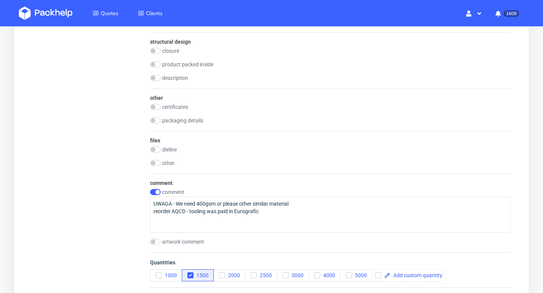
scroll to position [778, 0]
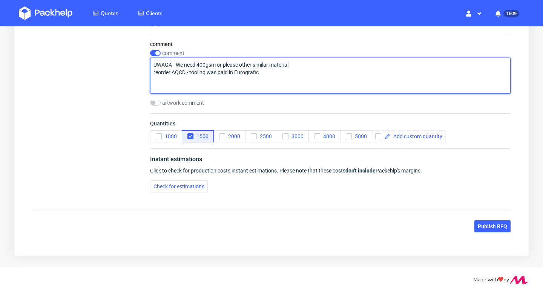
drag, startPoint x: 189, startPoint y: 72, endPoint x: 281, endPoint y: 73, distance: 92.0
click at [281, 73] on textarea "UWAGA - We need 400gsm or please other similar material reorder AQCD - tooling …" at bounding box center [330, 76] width 360 height 36
paste textarea "with other grammatura - tooling was paid in"
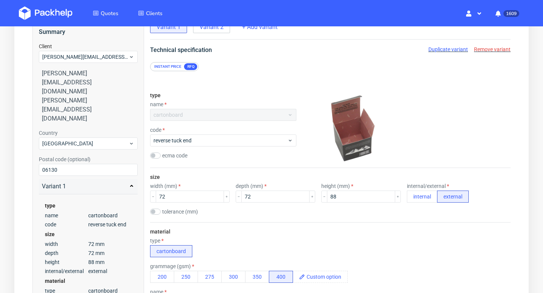
scroll to position [0, 0]
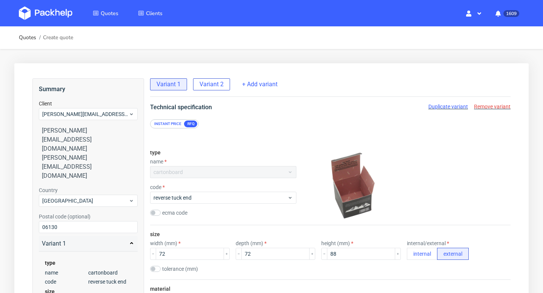
type textarea "UWAGA - We need 400gsm or please other similar material reorder AQCD - with oth…"
click at [225, 83] on div "Variant 2" at bounding box center [211, 84] width 37 height 12
click at [454, 106] on span "Duplicate variant" at bounding box center [448, 107] width 40 height 6
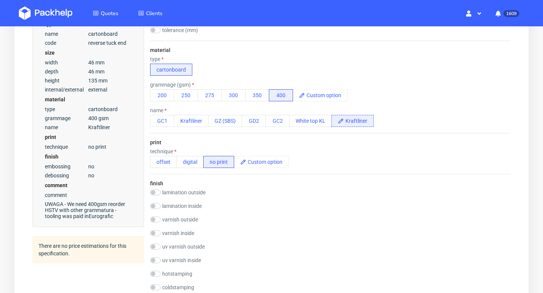
scroll to position [117, 0]
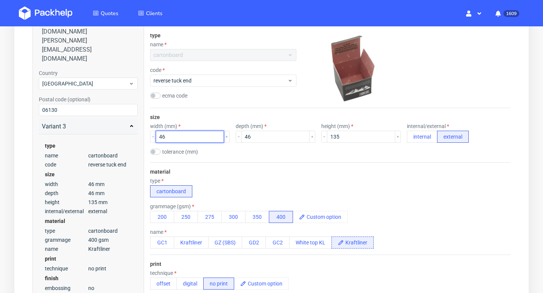
click at [189, 132] on input "46" at bounding box center [190, 137] width 68 height 12
type input "56"
click at [247, 137] on input "46" at bounding box center [275, 137] width 68 height 12
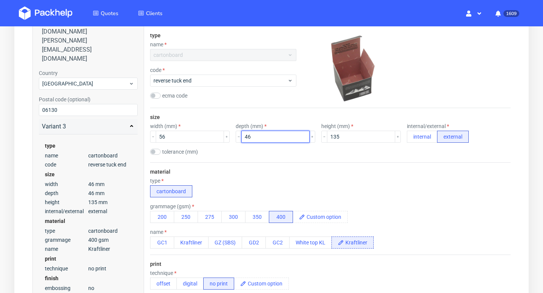
click at [247, 137] on input "46" at bounding box center [275, 137] width 68 height 12
type input "56"
click at [340, 137] on input "135" at bounding box center [361, 137] width 68 height 12
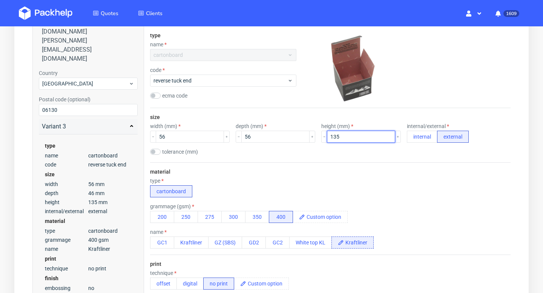
click at [340, 137] on input "135" at bounding box center [361, 137] width 68 height 12
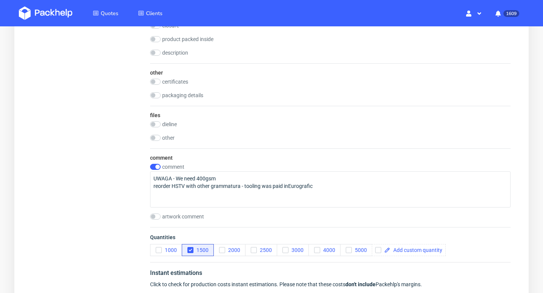
scroll to position [726, 0]
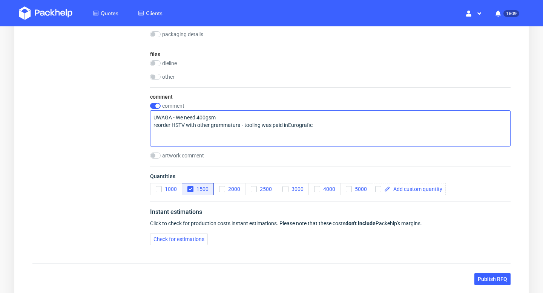
type input "117"
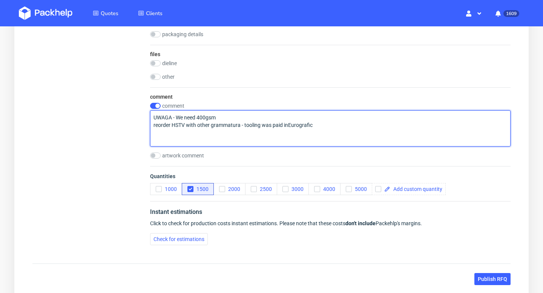
click at [171, 124] on textarea "UWAGA - We need 400gsm reorder HSTV with other grammatura - tooling was paid in…" at bounding box center [330, 128] width 360 height 36
drag, startPoint x: 185, startPoint y: 124, endPoint x: 170, endPoint y: 125, distance: 14.7
click at [170, 125] on textarea "UWAGA - We need 400gsm reorder HSTV with other grammatura - tooling was paid in…" at bounding box center [330, 128] width 360 height 36
click at [187, 128] on textarea "UWAGA - We need 400gsm reorder HSTV with other grammatura - tooling was paid in…" at bounding box center [330, 128] width 360 height 36
drag, startPoint x: 185, startPoint y: 126, endPoint x: 172, endPoint y: 126, distance: 13.2
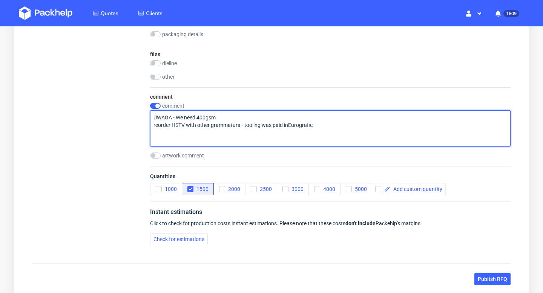
click at [172, 126] on textarea "UWAGA - We need 400gsm reorder HSTV with other grammatura - tooling was paid in…" at bounding box center [330, 128] width 360 height 36
paste textarea "EEEE"
type textarea "UWAGA - We need 400gsm reorder EEEE with other grammatura - tooling was paid in…"
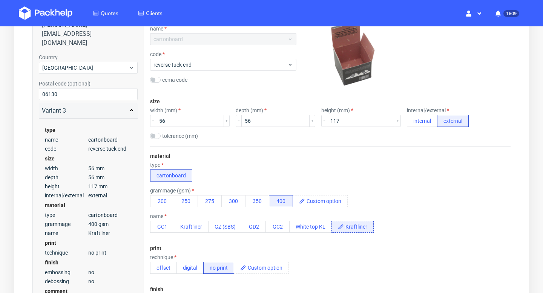
scroll to position [36, 0]
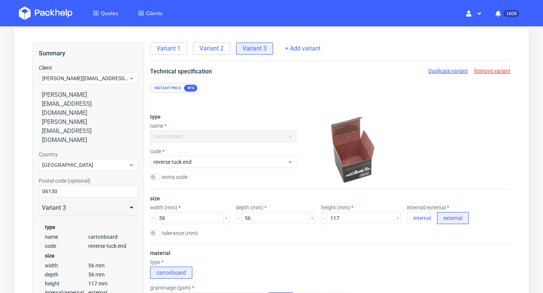
click at [449, 70] on span "Duplicate variant" at bounding box center [448, 71] width 40 height 6
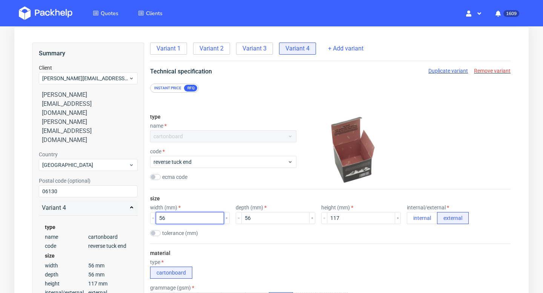
click at [177, 221] on input "56" at bounding box center [190, 218] width 68 height 12
type input "95"
click at [246, 219] on input "56" at bounding box center [275, 218] width 68 height 12
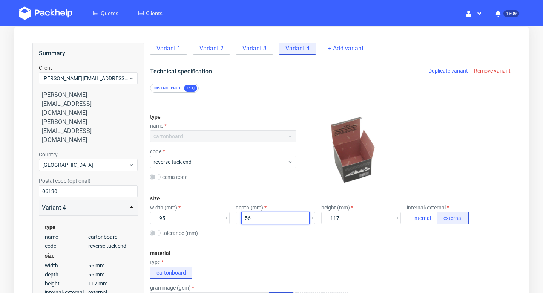
click at [246, 219] on input "56" at bounding box center [275, 218] width 68 height 12
type input "95"
click at [327, 219] on input "117" at bounding box center [361, 218] width 68 height 12
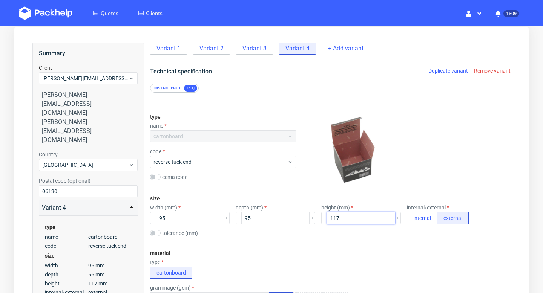
click at [327, 219] on input "117" at bounding box center [361, 218] width 68 height 12
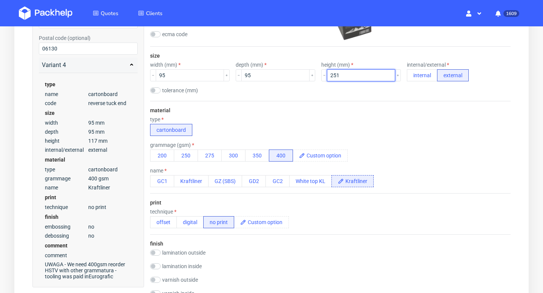
scroll to position [179, 0]
type input "252"
click at [331, 231] on div "print technique offset digital no print" at bounding box center [330, 213] width 360 height 41
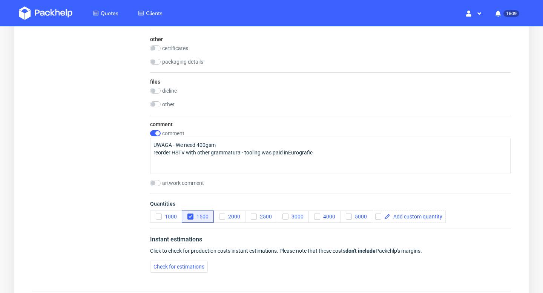
scroll to position [778, 0]
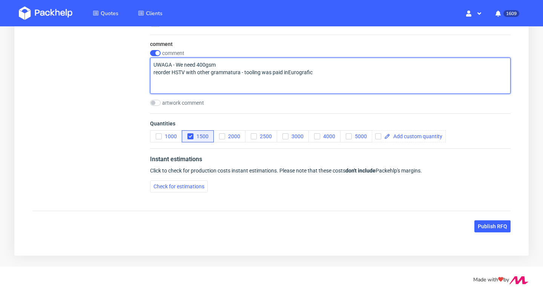
drag, startPoint x: 185, startPoint y: 71, endPoint x: 172, endPoint y: 71, distance: 13.2
click at [172, 71] on textarea "UWAGA - We need 400gsm reorder HSTV with other grammatura - tooling was paid in…" at bounding box center [330, 76] width 360 height 36
paste textarea "IOXH"
type textarea "UWAGA - We need 400gsm reorder IOXH with other grammatura - tooling was paid in…"
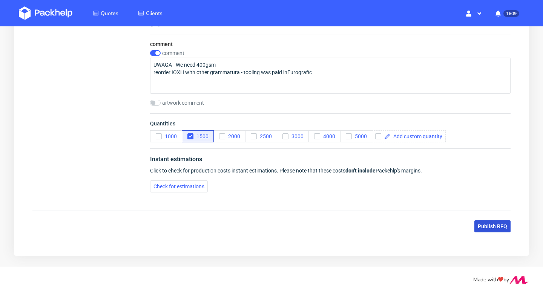
click at [497, 225] on span "Publish RFQ" at bounding box center [492, 226] width 29 height 5
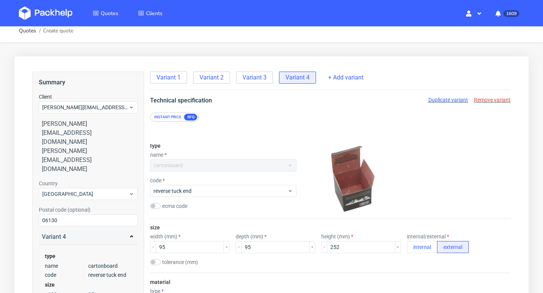
scroll to position [0, 0]
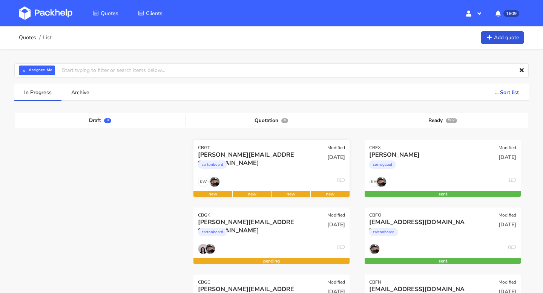
click at [249, 158] on div "[PERSON_NAME][EMAIL_ADDRESS][DOMAIN_NAME]" at bounding box center [248, 155] width 100 height 8
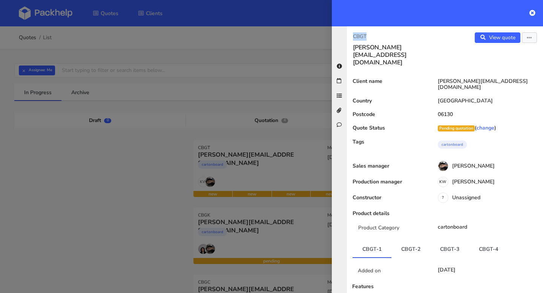
drag, startPoint x: 382, startPoint y: 34, endPoint x: 340, endPoint y: 34, distance: 42.6
click at [339, 34] on div "CBGT [PERSON_NAME][EMAIL_ADDRESS][DOMAIN_NAME] View quote Edit quote Client nam…" at bounding box center [437, 159] width 211 height 267
copy p "CBGT"
click at [533, 11] on icon at bounding box center [532, 13] width 6 height 6
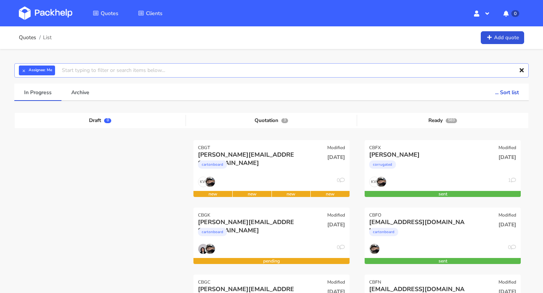
click at [83, 68] on input "text" at bounding box center [271, 70] width 514 height 14
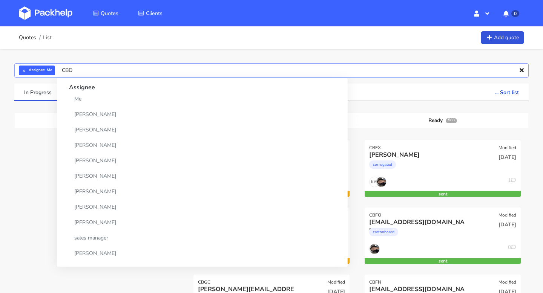
type input "CBDE"
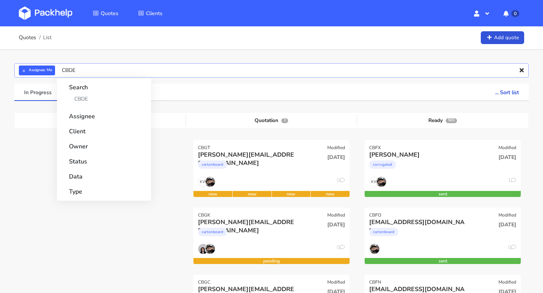
click at [81, 71] on input "CBDE" at bounding box center [271, 70] width 514 height 14
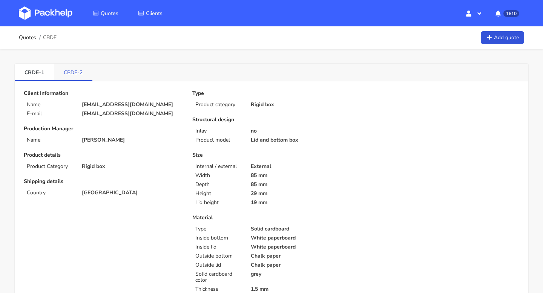
click at [77, 73] on link "CBDE-2" at bounding box center [73, 72] width 38 height 17
drag, startPoint x: 60, startPoint y: 74, endPoint x: 77, endPoint y: 76, distance: 17.5
click at [77, 76] on link "CBDE-2" at bounding box center [73, 72] width 39 height 17
copy link "CBDE"
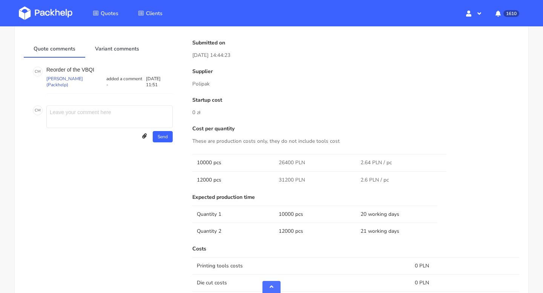
scroll to position [594, 0]
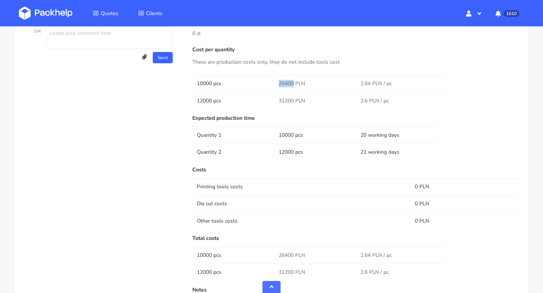
drag, startPoint x: 293, startPoint y: 82, endPoint x: 277, endPoint y: 83, distance: 15.1
click at [277, 83] on td "26400 PLN" at bounding box center [315, 83] width 82 height 17
copy span "26400"
drag, startPoint x: 293, startPoint y: 100, endPoint x: 277, endPoint y: 100, distance: 15.5
click at [277, 100] on td "31200 PLN" at bounding box center [315, 100] width 82 height 17
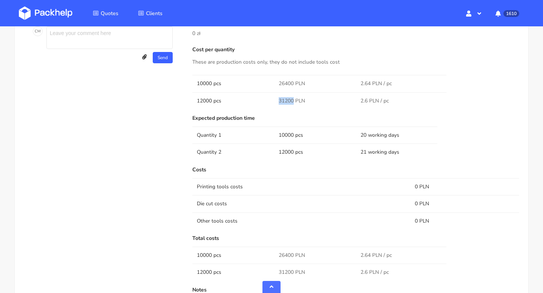
copy span "31200"
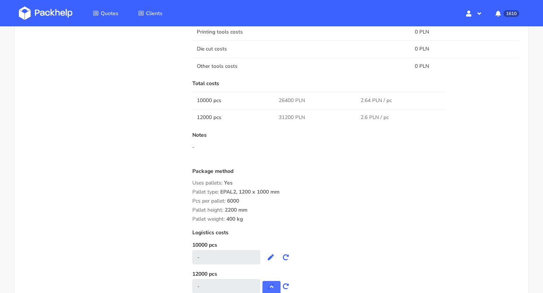
scroll to position [803, 0]
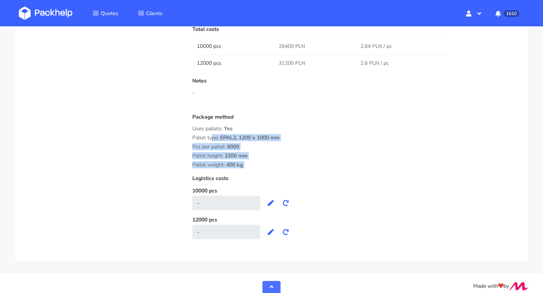
drag, startPoint x: 249, startPoint y: 168, endPoint x: 191, endPoint y: 132, distance: 68.2
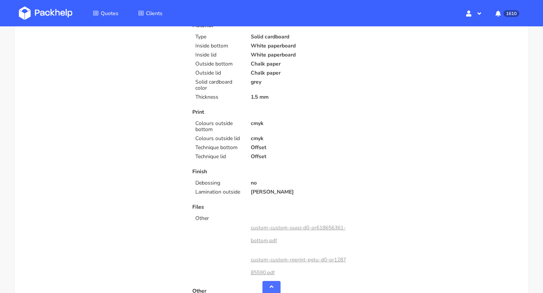
scroll to position [0, 0]
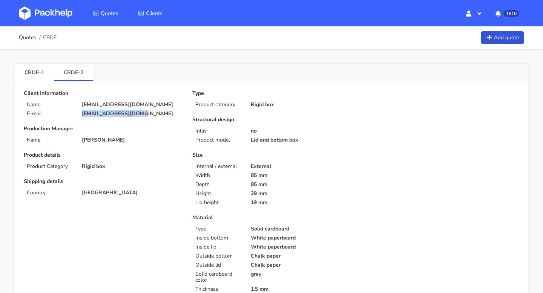
drag, startPoint x: 137, startPoint y: 113, endPoint x: 76, endPoint y: 113, distance: 61.1
click at [76, 113] on div "E-mail info@catavassalo.com" at bounding box center [102, 114] width 169 height 6
copy div "[EMAIL_ADDRESS][DOMAIN_NAME]"
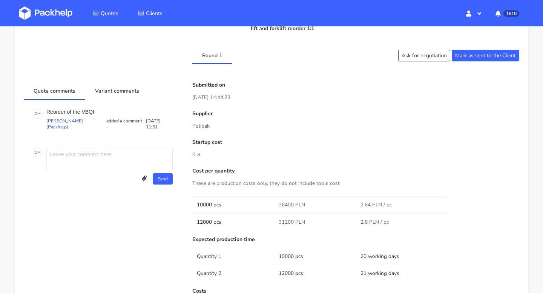
scroll to position [631, 0]
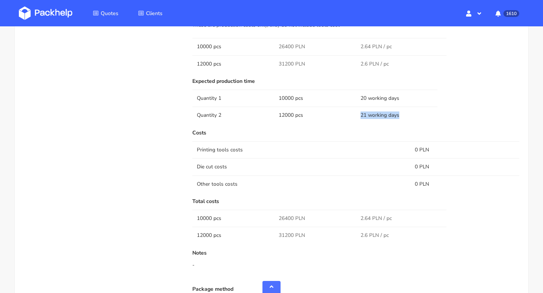
drag, startPoint x: 404, startPoint y: 116, endPoint x: 355, endPoint y: 115, distance: 48.6
click at [355, 115] on tr "Quantity 2 12000 pcs 21 working days" at bounding box center [355, 115] width 327 height 17
copy tr "21 working days"
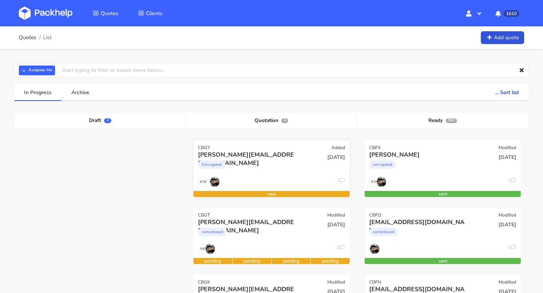
click at [227, 162] on div "Corrugated" at bounding box center [248, 166] width 100 height 15
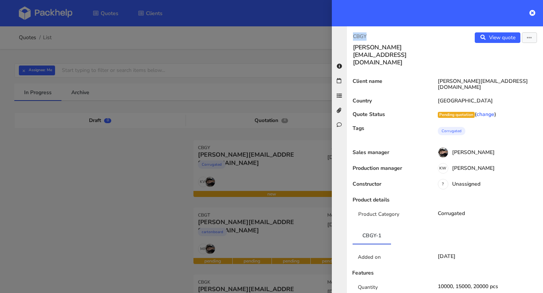
drag, startPoint x: 371, startPoint y: 37, endPoint x: 348, endPoint y: 37, distance: 23.7
click at [348, 37] on div "CBGY [PERSON_NAME][EMAIL_ADDRESS][DOMAIN_NAME]" at bounding box center [396, 49] width 98 height 34
copy p "CBGY"
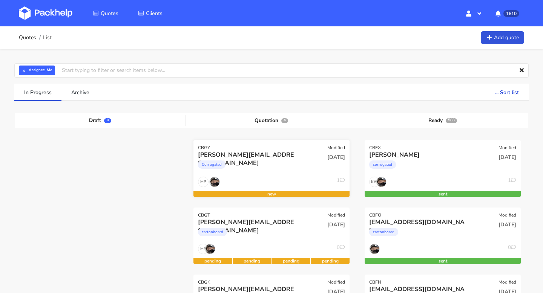
click at [252, 156] on div "jenna@fanfinders.com" at bounding box center [248, 155] width 100 height 8
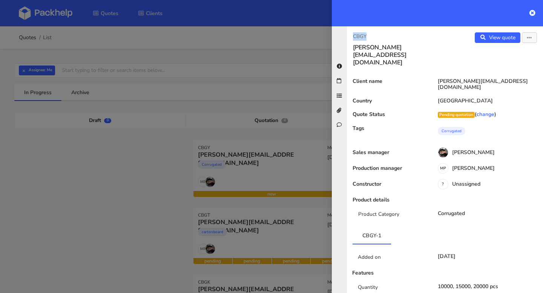
drag, startPoint x: 384, startPoint y: 39, endPoint x: 346, endPoint y: 39, distance: 37.7
click at [347, 39] on div "CBGY jenna@fanfinders.com" at bounding box center [396, 49] width 98 height 34
copy p "CBGY"
drag, startPoint x: 411, startPoint y: 48, endPoint x: 351, endPoint y: 48, distance: 59.6
click at [351, 48] on div "CBGY jenna@fanfinders.com" at bounding box center [396, 49] width 98 height 34
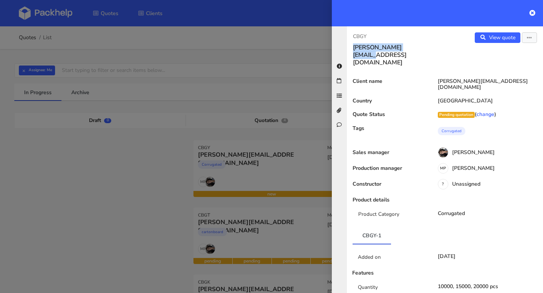
copy h3 "jenna@fanfinders.com"
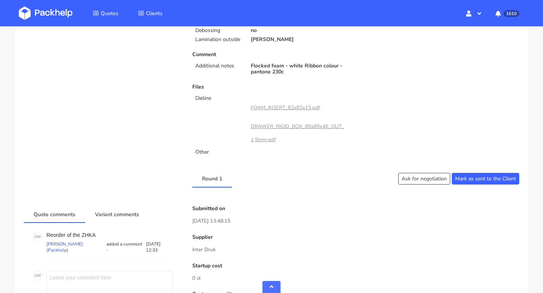
scroll to position [362, 0]
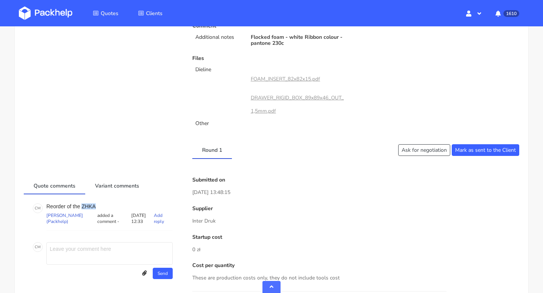
drag, startPoint x: 101, startPoint y: 206, endPoint x: 81, endPoint y: 207, distance: 19.2
click at [81, 206] on p "Reorder of the ZHKA" at bounding box center [109, 207] width 126 height 6
copy p "ZHKA"
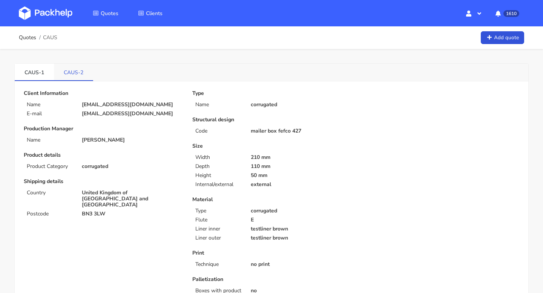
click at [73, 72] on link "CAUS-2" at bounding box center [73, 72] width 39 height 17
click at [44, 75] on link "CAUS-1" at bounding box center [34, 72] width 39 height 17
drag, startPoint x: 20, startPoint y: 75, endPoint x: 38, endPoint y: 75, distance: 18.5
click at [38, 75] on link "CAUS-1" at bounding box center [34, 72] width 39 height 17
copy link "CAUS"
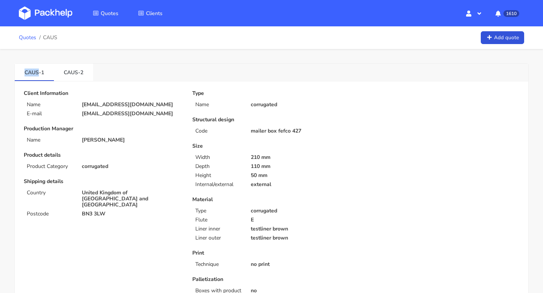
click at [25, 38] on link "Quotes" at bounding box center [27, 38] width 17 height 6
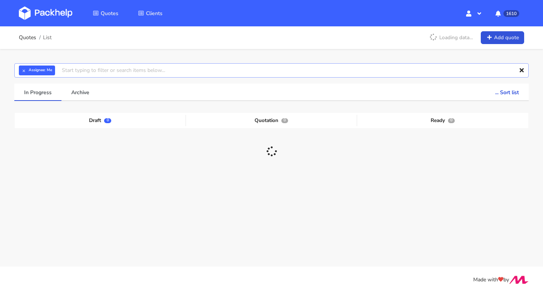
click at [116, 72] on input "text" at bounding box center [271, 70] width 514 height 14
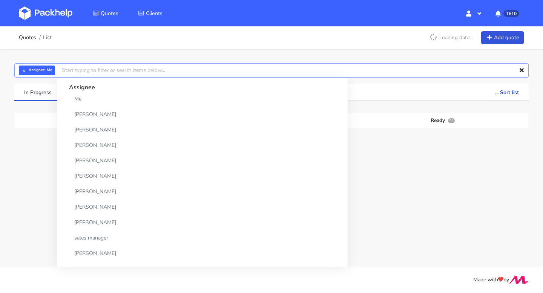
paste input "CAUS"
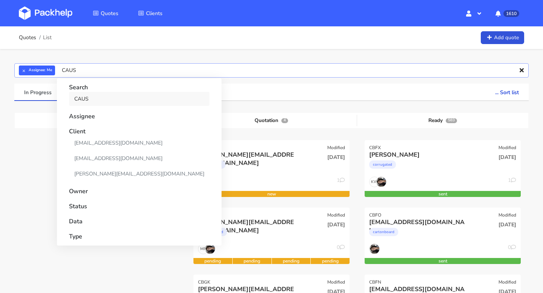
type input "CAUS"
click at [80, 99] on link "CAUS" at bounding box center [139, 99] width 141 height 14
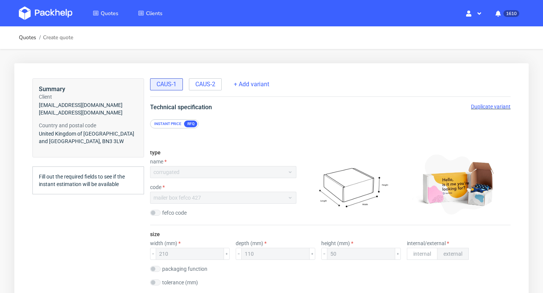
click at [502, 104] on span "Duplicate variant" at bounding box center [491, 107] width 40 height 6
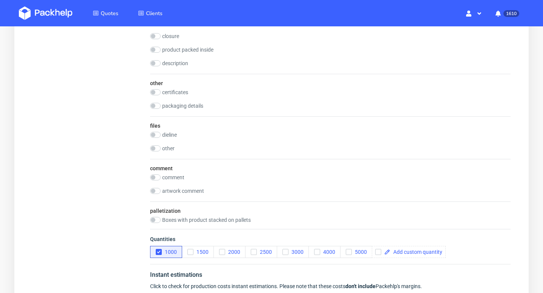
scroll to position [729, 0]
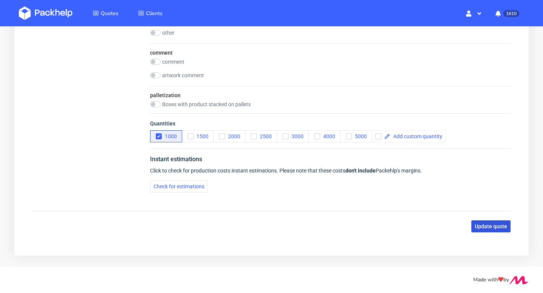
click at [487, 230] on button "Update quote" at bounding box center [490, 227] width 39 height 12
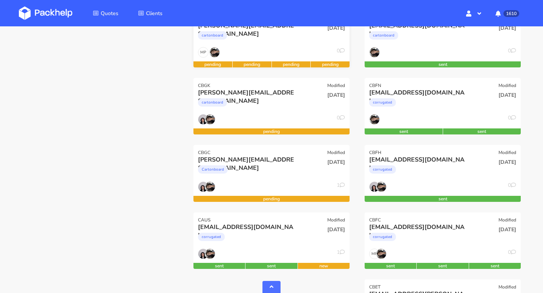
scroll to position [244, 0]
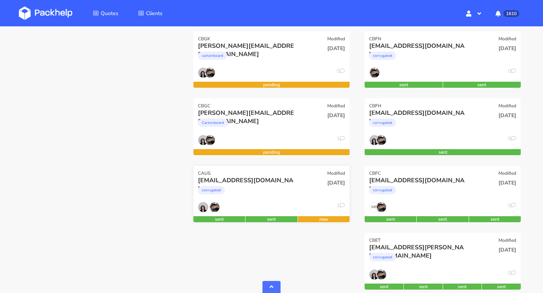
click at [270, 191] on div "corrugated" at bounding box center [248, 192] width 100 height 15
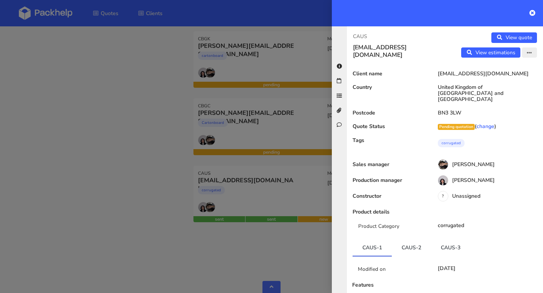
click at [529, 49] on button "button" at bounding box center [529, 52] width 15 height 11
click at [502, 69] on link "Edit quote" at bounding box center [505, 68] width 66 height 12
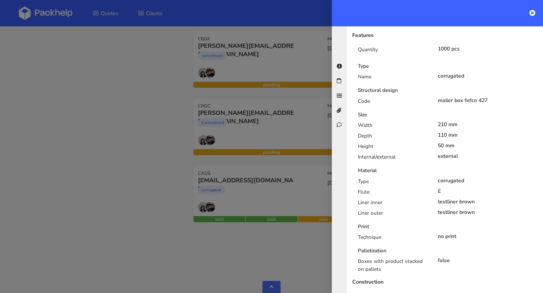
scroll to position [0, 0]
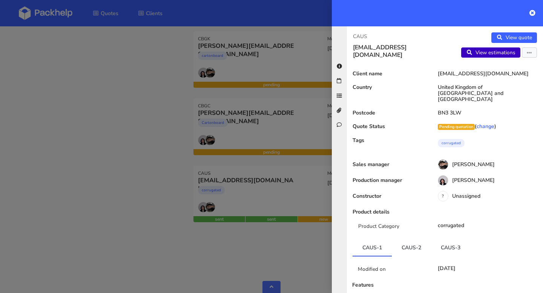
click at [500, 51] on link "View estimations" at bounding box center [490, 52] width 59 height 11
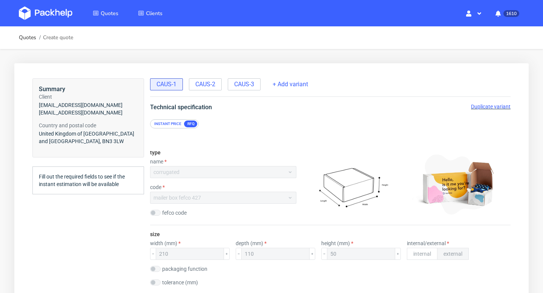
scroll to position [2, 0]
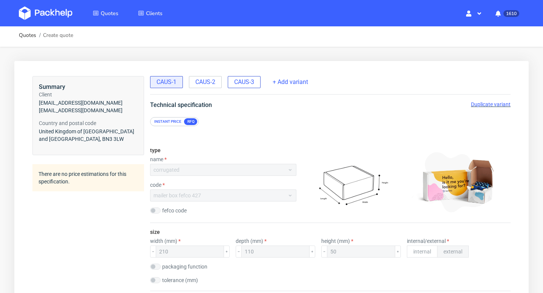
click at [240, 87] on div "CAUS-3" at bounding box center [244, 82] width 33 height 12
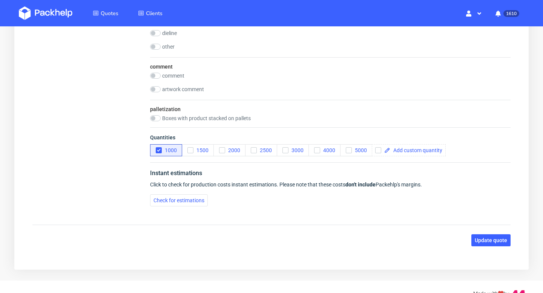
scroll to position [729, 0]
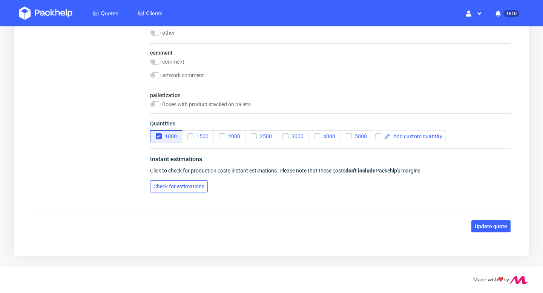
click at [204, 186] on span "Check for estimations" at bounding box center [178, 186] width 51 height 5
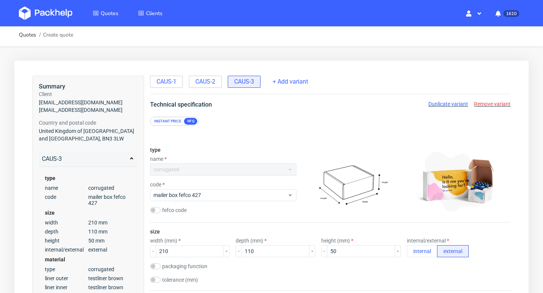
scroll to position [0, 0]
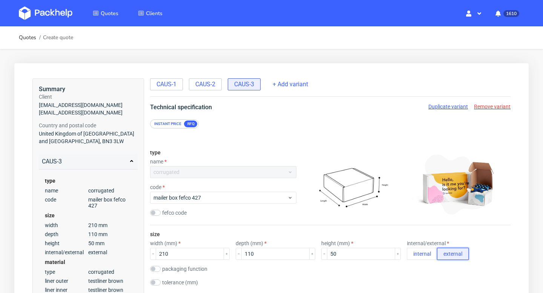
click at [437, 254] on button "external" at bounding box center [453, 254] width 32 height 12
click at [164, 121] on div "Instant price" at bounding box center [167, 124] width 33 height 7
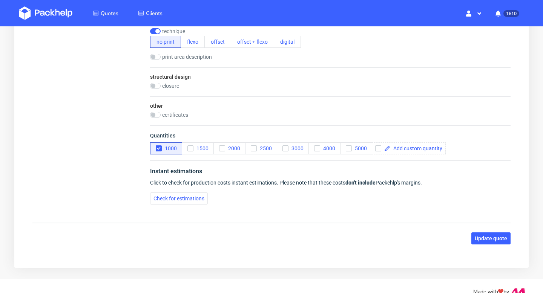
scroll to position [411, 0]
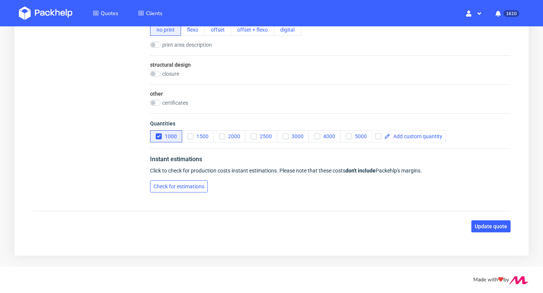
click at [198, 187] on span "Check for estimations" at bounding box center [178, 186] width 51 height 5
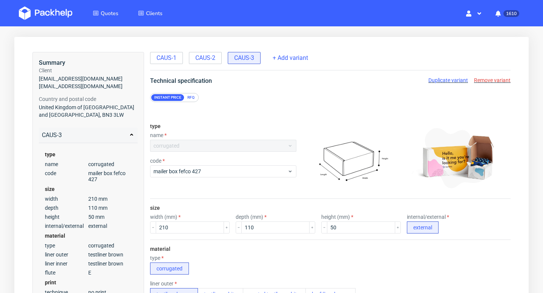
scroll to position [0, 0]
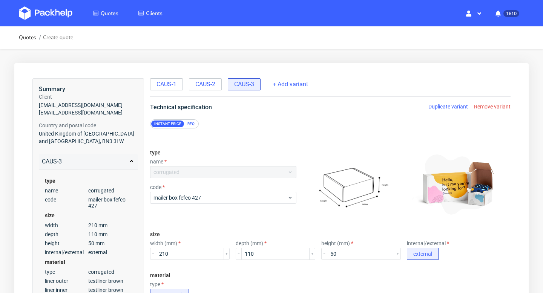
click at [193, 119] on div "Instant price RFQ" at bounding box center [330, 120] width 391 height 17
click at [191, 124] on div "RFQ" at bounding box center [190, 124] width 13 height 7
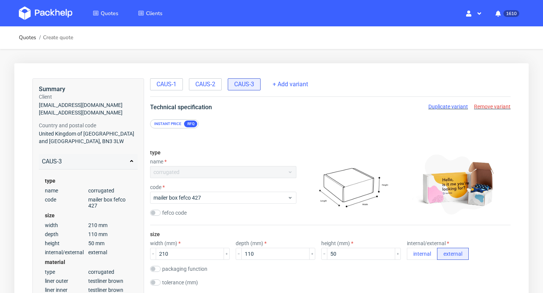
click at [501, 105] on span "Remove variant" at bounding box center [492, 107] width 37 height 6
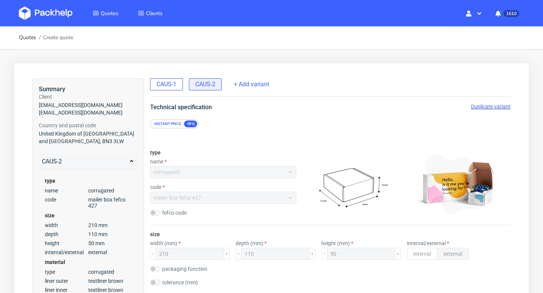
click at [172, 88] on span "CAUS-1" at bounding box center [166, 84] width 20 height 8
copy span "CAUS-"
drag, startPoint x: 155, startPoint y: 86, endPoint x: 173, endPoint y: 85, distance: 18.9
click at [173, 85] on div "CAUS-1" at bounding box center [166, 84] width 33 height 12
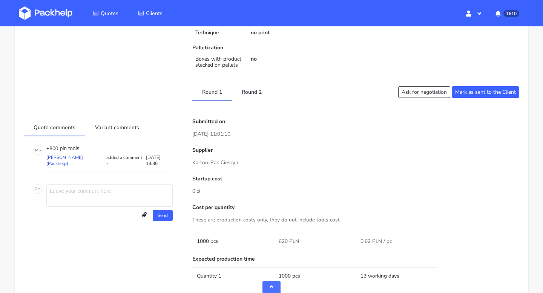
scroll to position [273, 0]
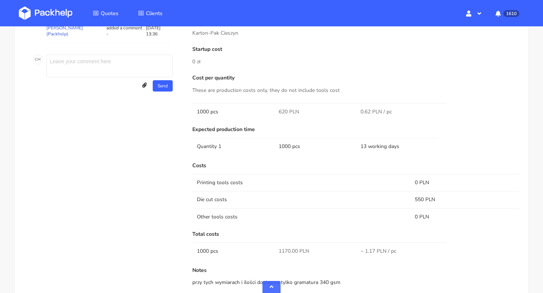
scroll to position [253, 0]
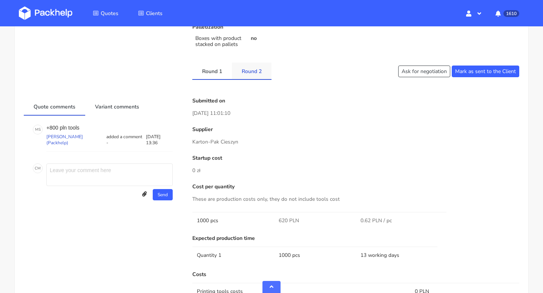
click at [254, 75] on link "Round 2" at bounding box center [252, 71] width 40 height 17
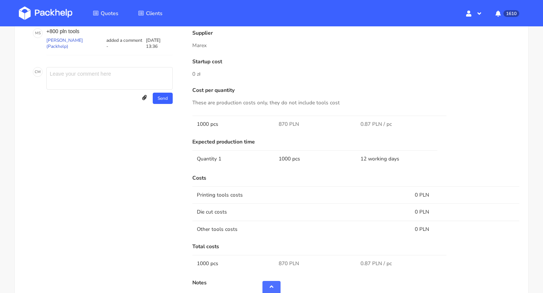
scroll to position [232, 0]
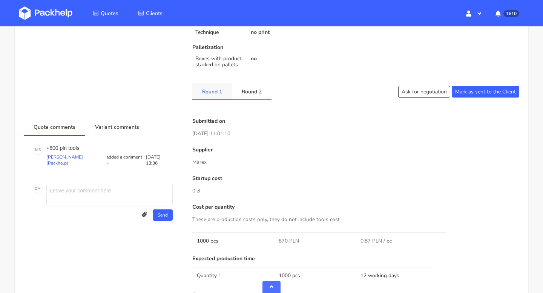
click at [208, 99] on link "Round 1" at bounding box center [212, 91] width 40 height 17
drag, startPoint x: 187, startPoint y: 163, endPoint x: 247, endPoint y: 161, distance: 59.2
copy p "Karton-Pak Cieszyn"
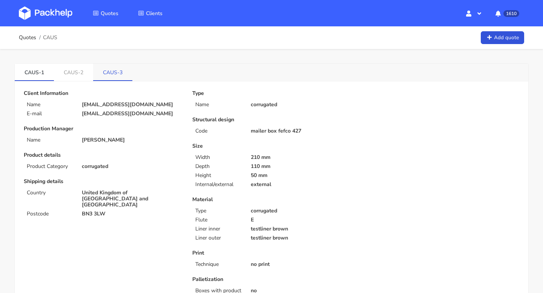
click at [113, 70] on link "CAUS-3" at bounding box center [112, 72] width 39 height 17
copy link "CAUS-3"
drag, startPoint x: 126, startPoint y: 71, endPoint x: 96, endPoint y: 71, distance: 30.5
click at [96, 71] on link "CAUS-3" at bounding box center [112, 72] width 39 height 17
click at [25, 41] on ol "Quotes CAUS" at bounding box center [38, 37] width 38 height 15
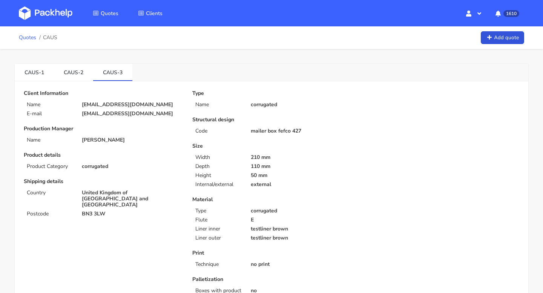
click at [25, 38] on link "Quotes" at bounding box center [27, 38] width 17 height 6
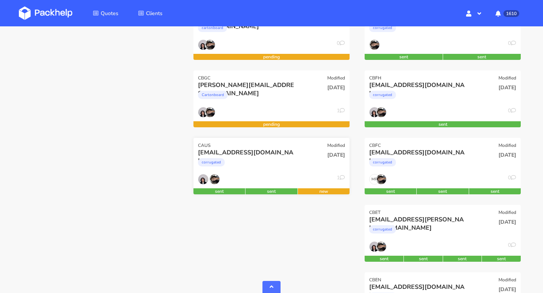
scroll to position [293, 0]
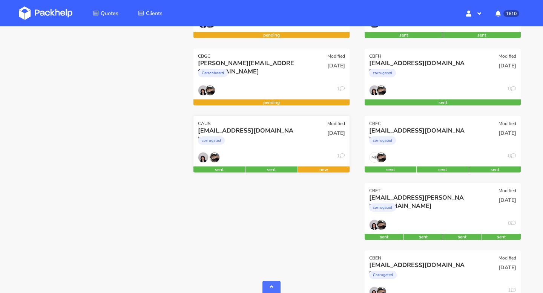
click at [304, 119] on div "CAUS Modified" at bounding box center [271, 121] width 156 height 11
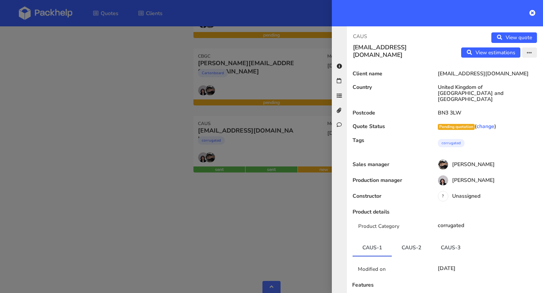
click at [529, 53] on icon "button" at bounding box center [529, 53] width 5 height 5
click at [501, 70] on link "Edit quote" at bounding box center [505, 68] width 66 height 12
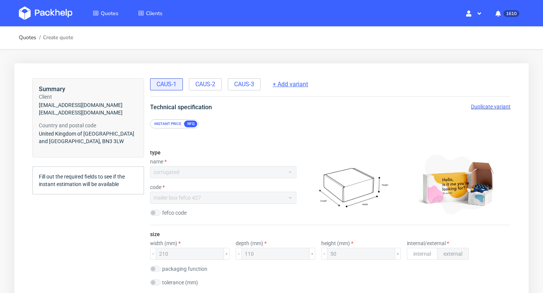
click at [283, 84] on span "+ Add variant" at bounding box center [290, 84] width 35 height 8
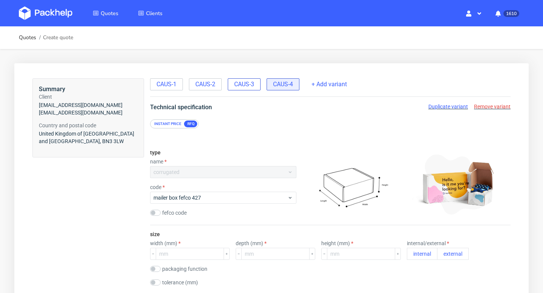
click at [246, 83] on span "CAUS-3" at bounding box center [244, 84] width 20 height 8
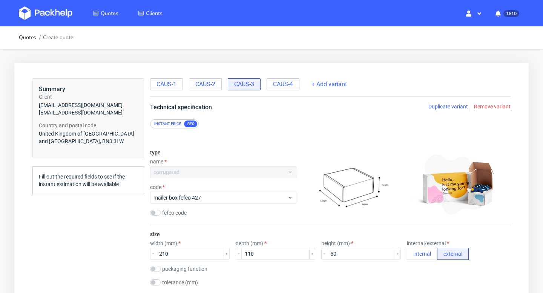
click at [511, 107] on div "Technical specification Duplicate variant Remove variant" at bounding box center [330, 107] width 391 height 9
click at [501, 107] on span "Remove variant" at bounding box center [492, 107] width 37 height 6
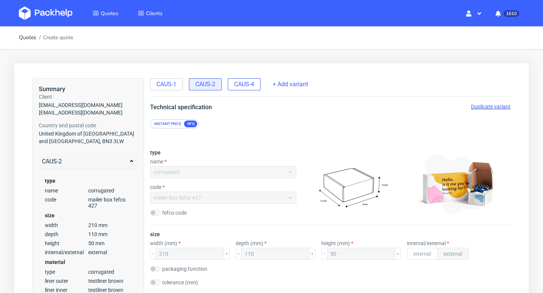
click at [235, 89] on div "CAUS-4" at bounding box center [244, 84] width 33 height 12
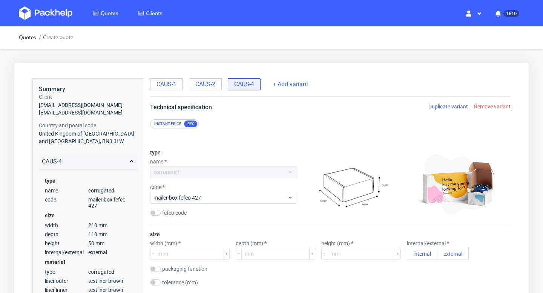
click at [498, 108] on span "Remove variant" at bounding box center [492, 107] width 37 height 6
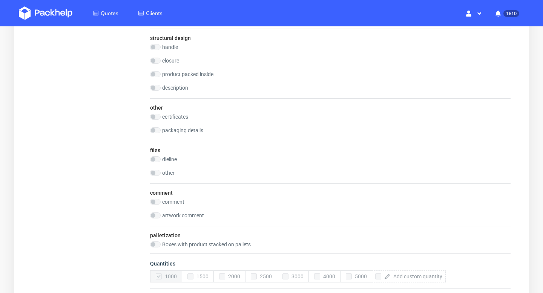
scroll to position [783, 0]
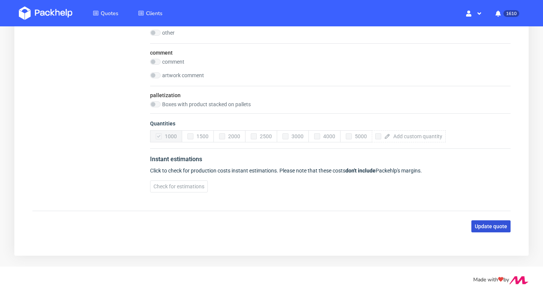
click at [494, 226] on span "Update quote" at bounding box center [491, 226] width 32 height 5
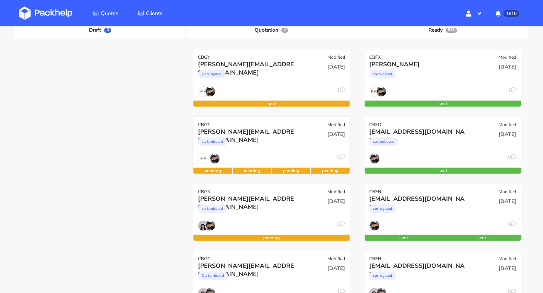
scroll to position [173, 0]
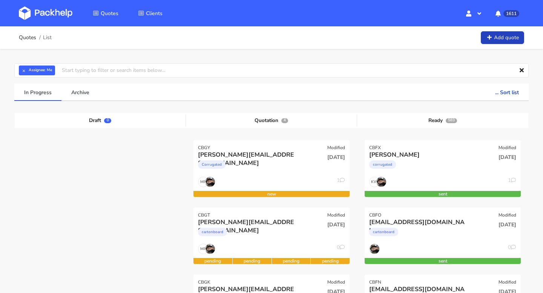
click at [507, 40] on link "Add quote" at bounding box center [502, 37] width 43 height 13
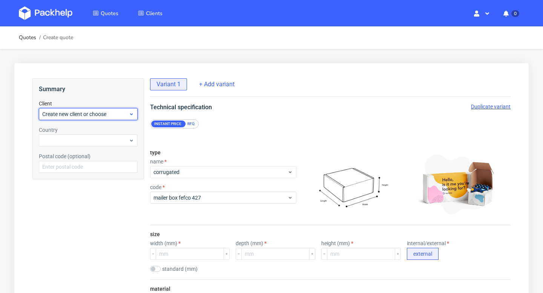
click at [63, 109] on div "Create new client or choose" at bounding box center [88, 114] width 99 height 12
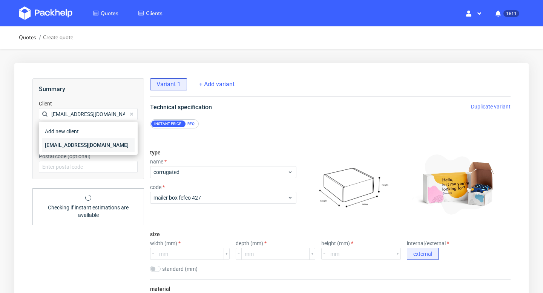
type input "[EMAIL_ADDRESS][DOMAIN_NAME]"
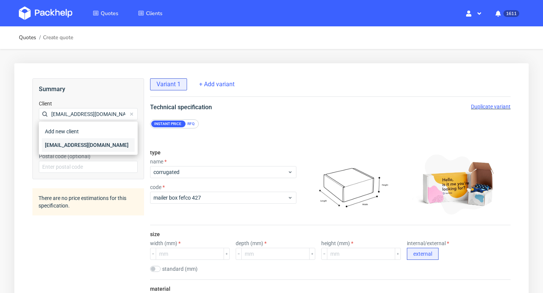
click at [67, 141] on div "[EMAIL_ADDRESS][DOMAIN_NAME]" at bounding box center [88, 145] width 93 height 14
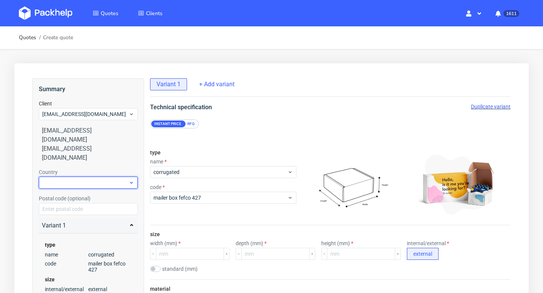
click at [67, 177] on div at bounding box center [88, 183] width 99 height 12
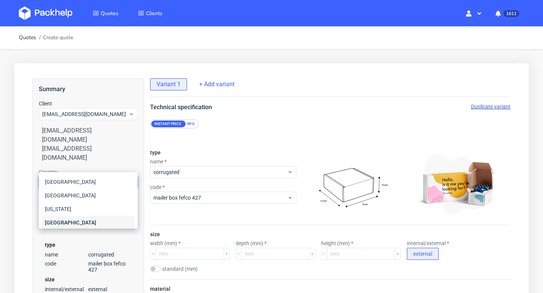
type input "ge"
click at [94, 222] on div "[GEOGRAPHIC_DATA]" at bounding box center [88, 223] width 93 height 14
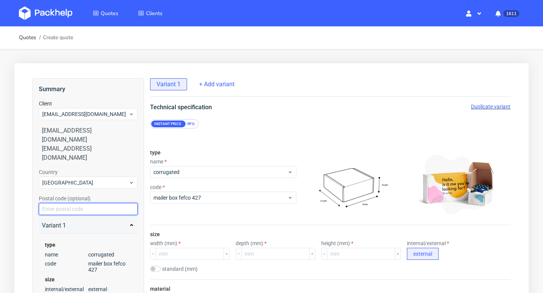
click at [76, 203] on input "text" at bounding box center [88, 209] width 99 height 12
paste input "40217"
type input "40217"
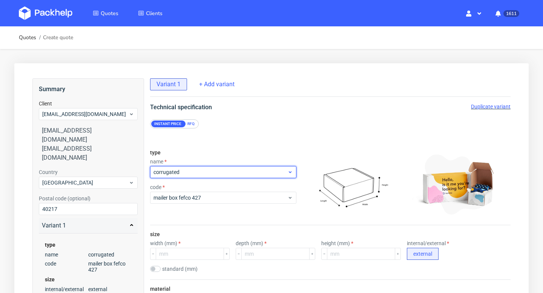
click at [198, 173] on span "corrugated" at bounding box center [220, 173] width 134 height 8
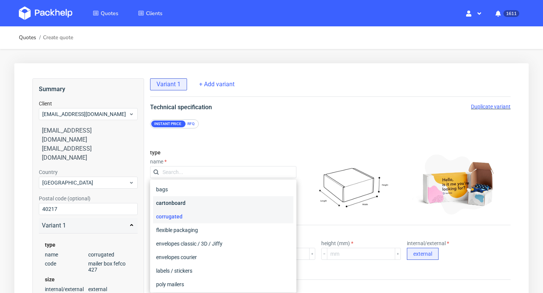
click at [186, 202] on div "cartonboard" at bounding box center [223, 203] width 140 height 14
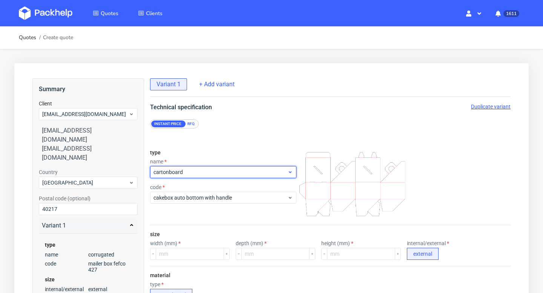
click at [185, 174] on span "cartonboard" at bounding box center [220, 173] width 134 height 8
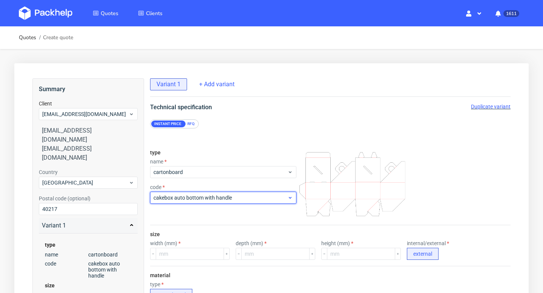
click at [191, 196] on span "cakebox auto bottom with handle" at bounding box center [220, 198] width 134 height 8
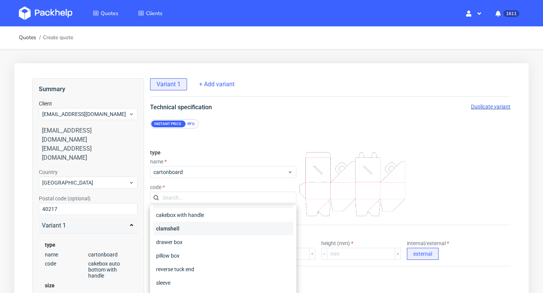
scroll to position [29, 0]
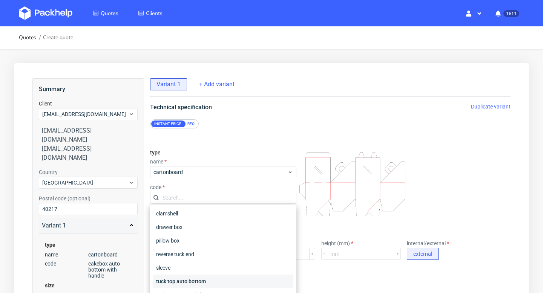
click at [184, 282] on div "tuck top auto bottom" at bounding box center [223, 282] width 140 height 14
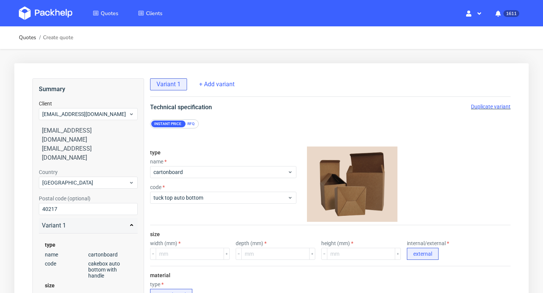
scroll to position [119, 0]
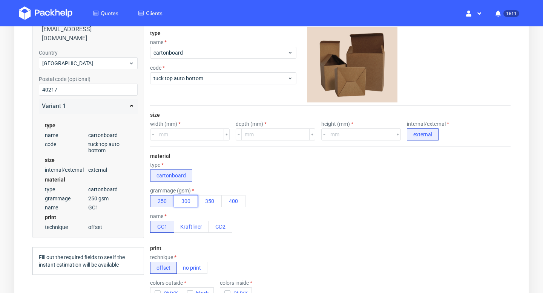
click at [187, 200] on button "300" at bounding box center [186, 201] width 24 height 12
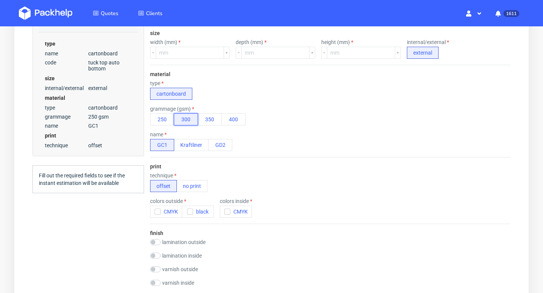
scroll to position [240, 0]
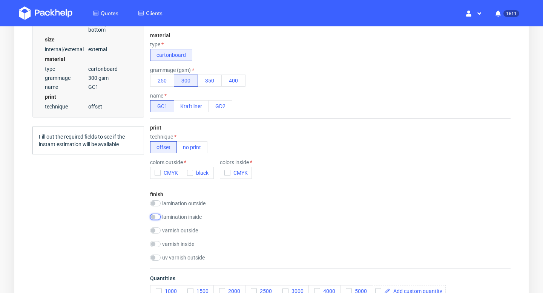
click at [157, 216] on input "checkbox" at bounding box center [155, 217] width 11 height 6
checkbox input "true"
click at [193, 227] on button "matt" at bounding box center [187, 228] width 24 height 12
click at [156, 201] on input "checkbox" at bounding box center [155, 204] width 11 height 6
checkbox input "true"
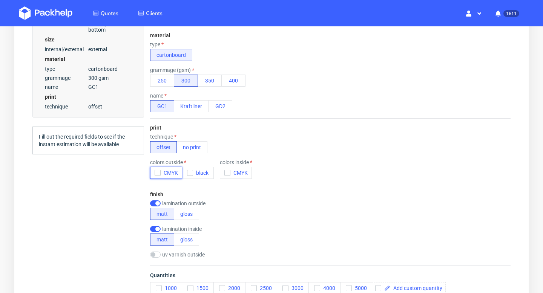
click at [156, 169] on button "CMYK" at bounding box center [166, 173] width 32 height 12
click at [226, 162] on input "checkbox" at bounding box center [225, 162] width 11 height 6
checkbox input "true"
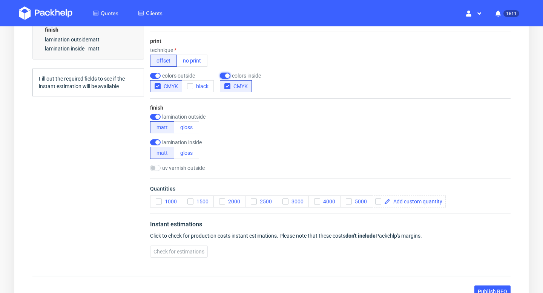
scroll to position [361, 0]
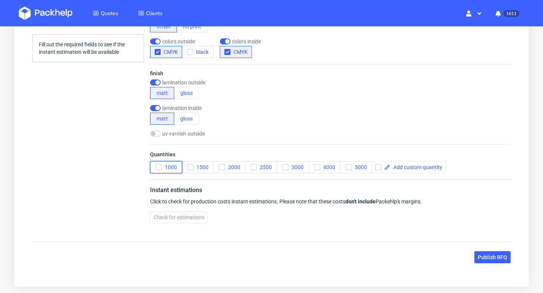
click at [156, 168] on icon "button" at bounding box center [158, 167] width 5 height 5
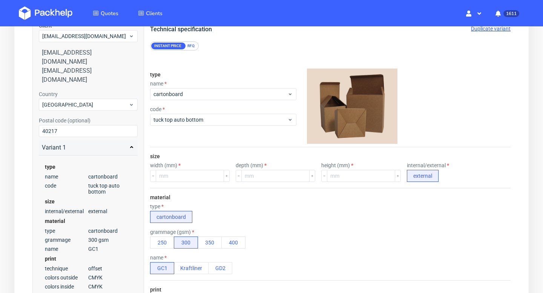
scroll to position [42, 0]
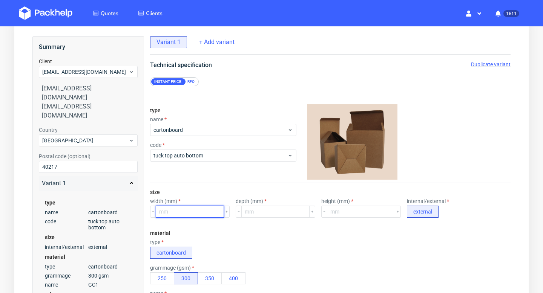
click at [195, 211] on input "number" at bounding box center [190, 212] width 68 height 12
click at [261, 214] on input "number" at bounding box center [275, 212] width 68 height 12
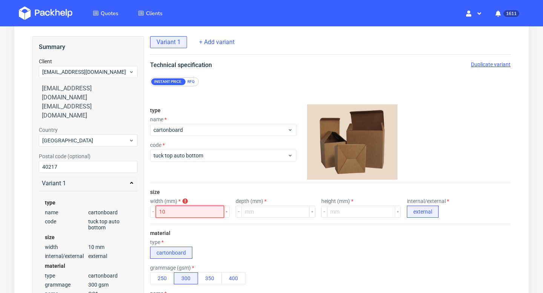
click at [201, 214] on input "10" at bounding box center [190, 212] width 68 height 12
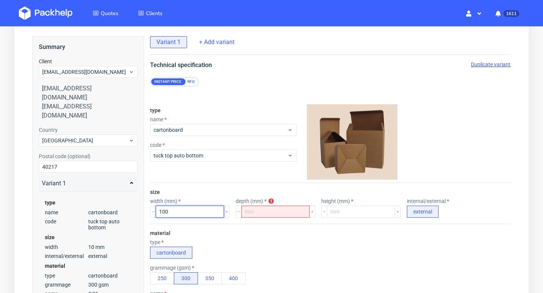
type input "100"
click at [250, 209] on input "number" at bounding box center [275, 212] width 68 height 12
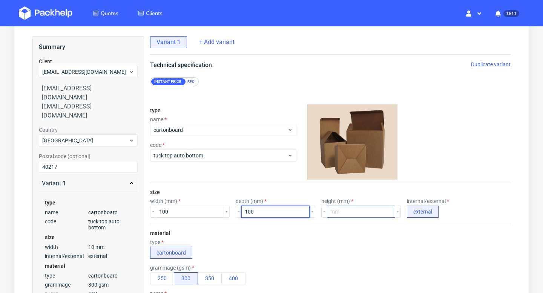
type input "100"
click at [331, 211] on input "number" at bounding box center [361, 212] width 68 height 12
type input "100"
click at [329, 244] on div "type cartonboard" at bounding box center [330, 249] width 360 height 20
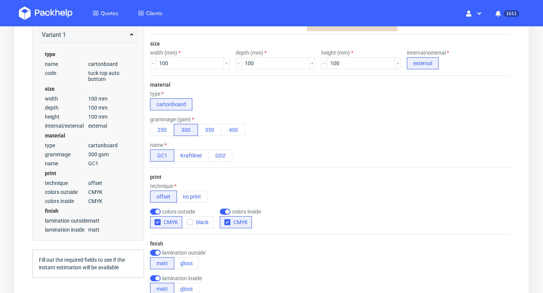
scroll to position [50, 0]
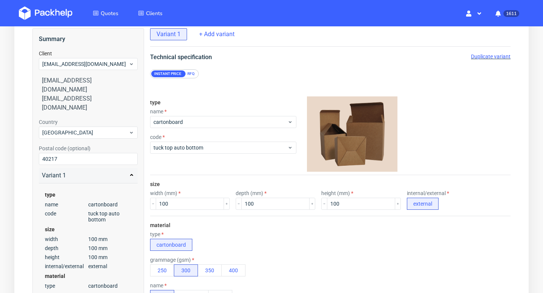
click at [188, 76] on div "RFQ" at bounding box center [190, 73] width 13 height 7
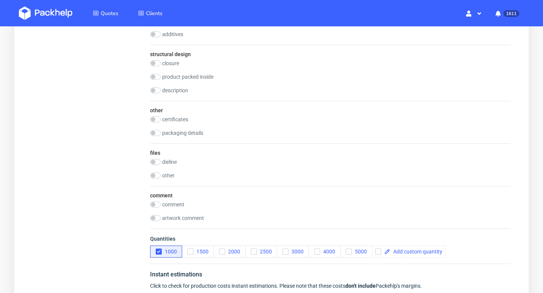
scroll to position [779, 0]
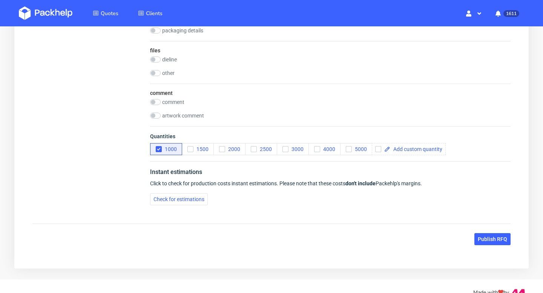
click at [164, 100] on label "comment" at bounding box center [173, 102] width 22 height 6
checkbox input "true"
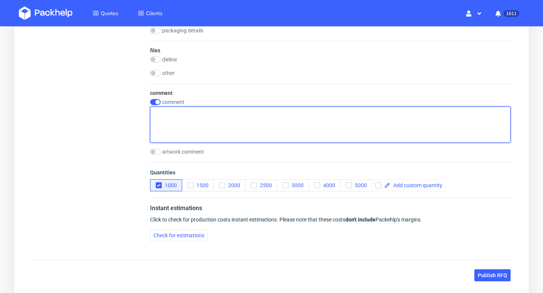
click at [175, 119] on textarea at bounding box center [330, 125] width 360 height 36
type textarea "2 design (500+500)"
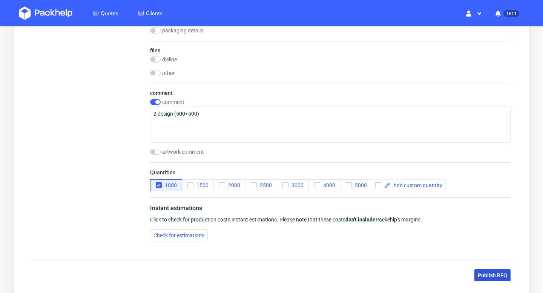
click at [487, 273] on span "Publish RFQ" at bounding box center [492, 275] width 29 height 5
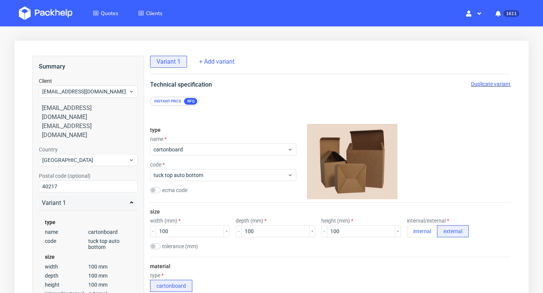
scroll to position [0, 0]
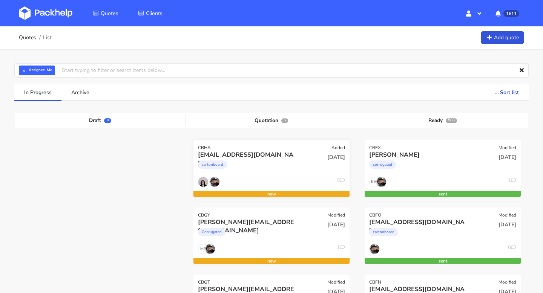
click at [240, 158] on div "[EMAIL_ADDRESS][DOMAIN_NAME]" at bounding box center [248, 155] width 100 height 8
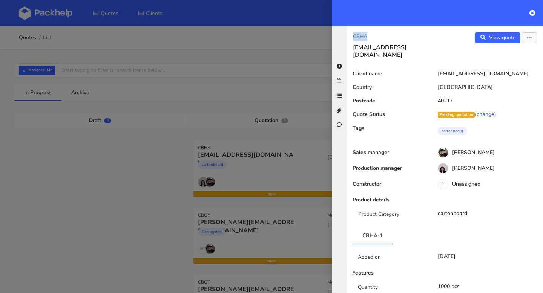
drag, startPoint x: 371, startPoint y: 35, endPoint x: 345, endPoint y: 35, distance: 26.4
click at [345, 35] on div "CBHA [EMAIL_ADDRESS][DOMAIN_NAME] View quote Edit quote Client name [EMAIL_ADDR…" at bounding box center [437, 159] width 211 height 267
copy p "CBHA"
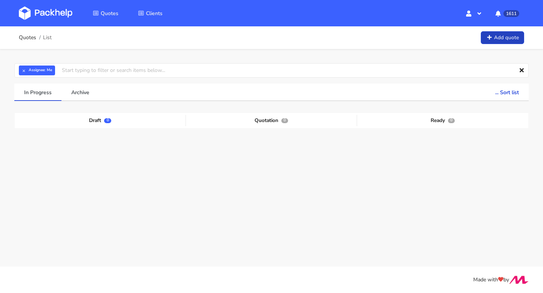
click at [505, 38] on link "Add quote" at bounding box center [502, 37] width 43 height 13
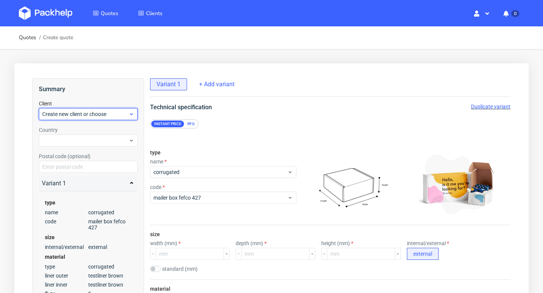
click at [74, 114] on span "Create new client or choose" at bounding box center [85, 114] width 86 height 8
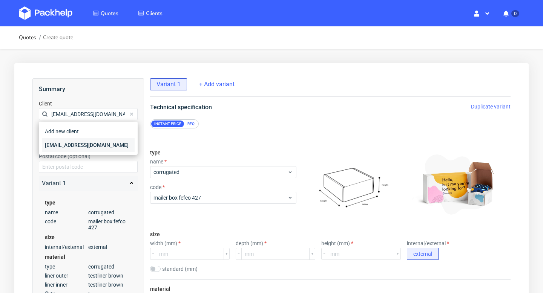
type input "delitellosl@gmail.com"
click at [68, 144] on div "delitellosl@gmail.com" at bounding box center [88, 145] width 93 height 14
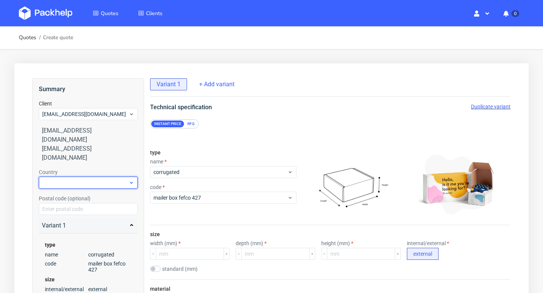
click at [66, 177] on div at bounding box center [88, 183] width 99 height 12
type input "spa"
click at [64, 181] on div "Spain" at bounding box center [88, 182] width 93 height 14
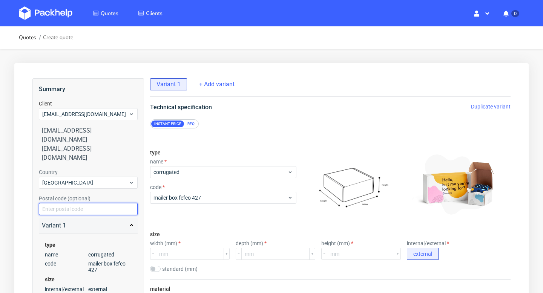
click at [64, 203] on input "text" at bounding box center [88, 209] width 99 height 12
paste input "50018"
type input "50018"
click at [104, 234] on div "type name corrugated code mailer box fefco 427 size internal/external external …" at bounding box center [88, 287] width 99 height 107
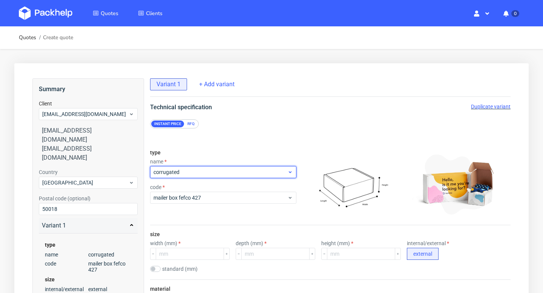
click at [206, 172] on span "corrugated" at bounding box center [220, 173] width 134 height 8
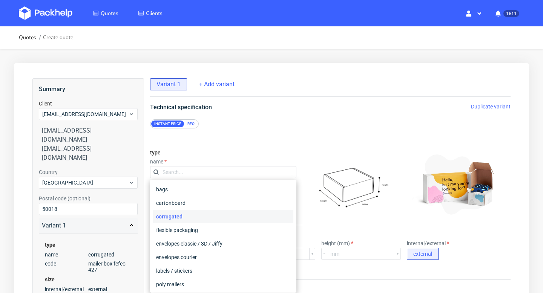
click at [177, 214] on div "corrugated" at bounding box center [223, 217] width 140 height 14
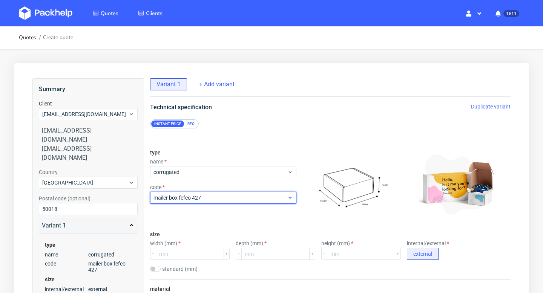
click at [177, 200] on span "mailer box fefco 427" at bounding box center [220, 198] width 134 height 8
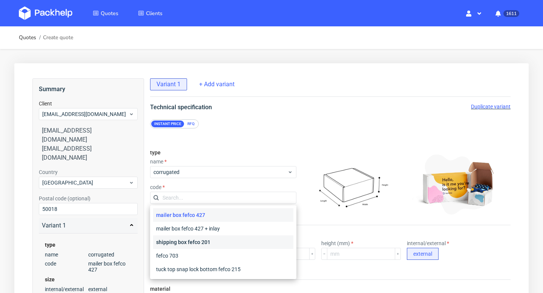
click at [183, 244] on div "shipping box fefco 201" at bounding box center [223, 243] width 140 height 14
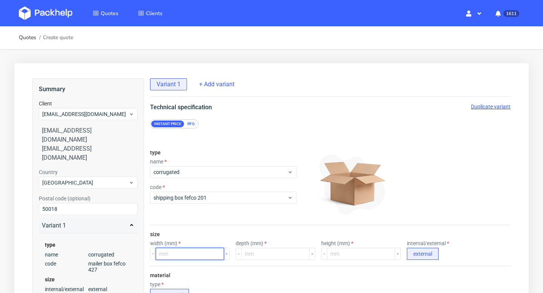
click at [190, 254] on input "number" at bounding box center [190, 254] width 68 height 12
type input "50"
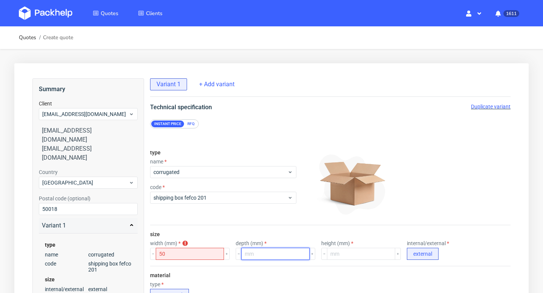
click at [257, 254] on input "number" at bounding box center [275, 254] width 68 height 12
type input "5"
type input "30"
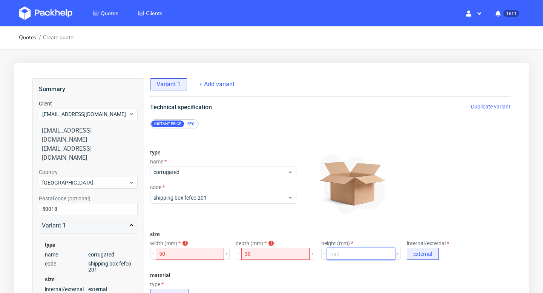
click at [331, 253] on input "number" at bounding box center [361, 254] width 68 height 12
click at [307, 211] on img at bounding box center [352, 184] width 93 height 75
click at [331, 258] on input "30" at bounding box center [361, 254] width 68 height 12
type input "300"
click at [285, 255] on input "30" at bounding box center [275, 254] width 68 height 12
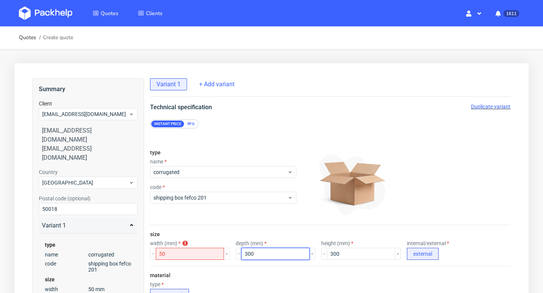
type input "300"
click at [187, 253] on input "50" at bounding box center [190, 254] width 68 height 12
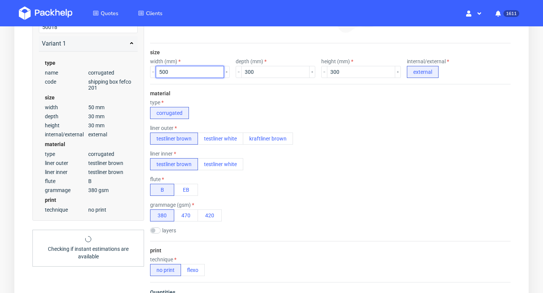
scroll to position [185, 0]
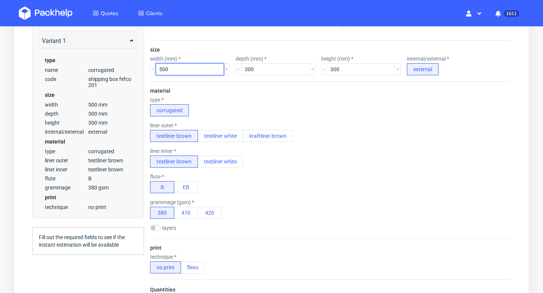
type input "500"
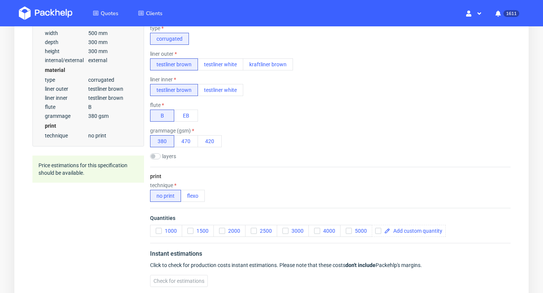
scroll to position [269, 0]
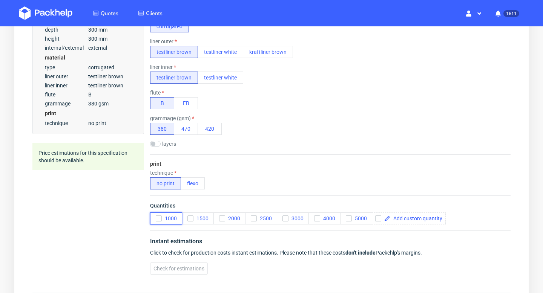
click at [162, 217] on span "1000" at bounding box center [169, 219] width 15 height 6
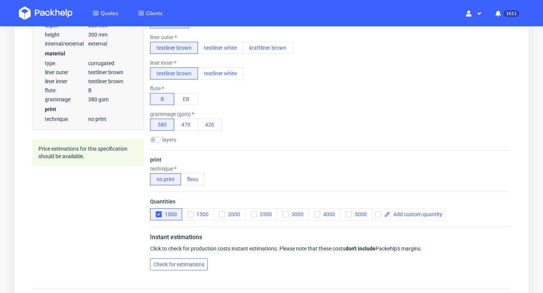
click at [195, 268] on button "Check for estimations" at bounding box center [179, 265] width 58 height 12
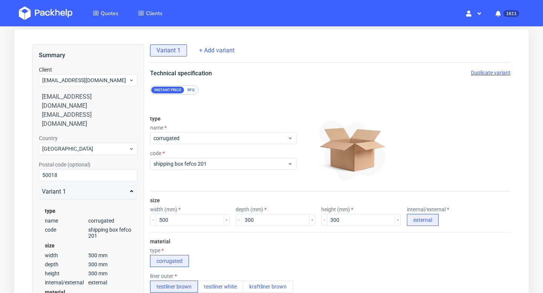
scroll to position [0, 0]
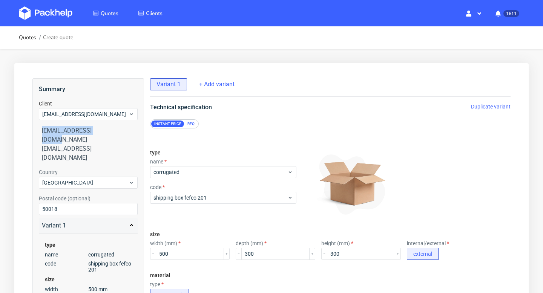
drag, startPoint x: 105, startPoint y: 135, endPoint x: 43, endPoint y: 135, distance: 62.6
click at [43, 135] on div "[EMAIL_ADDRESS][DOMAIN_NAME]" at bounding box center [88, 135] width 93 height 18
copy div "[EMAIL_ADDRESS][DOMAIN_NAME]"
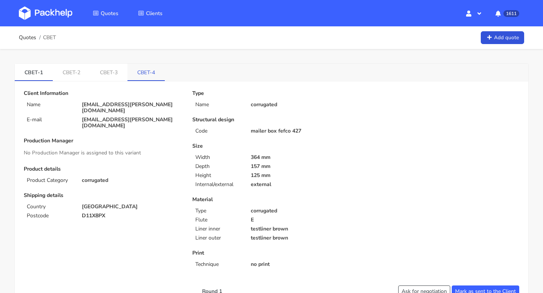
click at [140, 72] on link "CBET-4" at bounding box center [145, 72] width 37 height 17
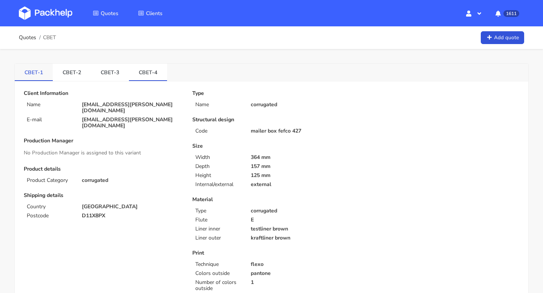
click at [32, 71] on link "CBET-1" at bounding box center [34, 72] width 38 height 17
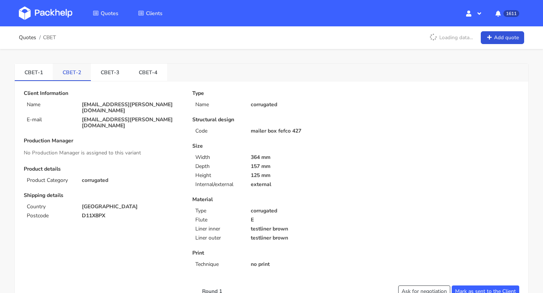
click at [60, 68] on link "CBET-2" at bounding box center [72, 72] width 38 height 17
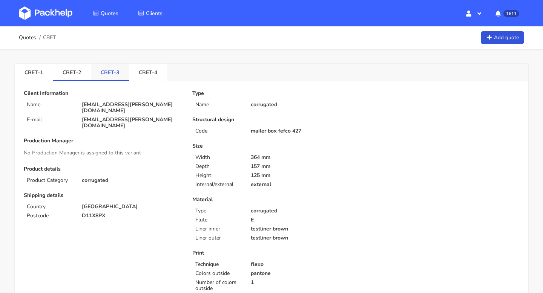
click at [105, 71] on link "CBET-3" at bounding box center [110, 72] width 38 height 17
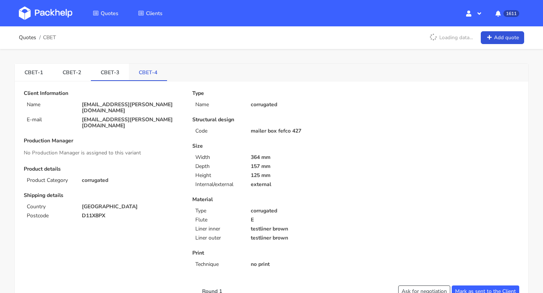
click at [147, 71] on link "CBET-4" at bounding box center [148, 72] width 38 height 17
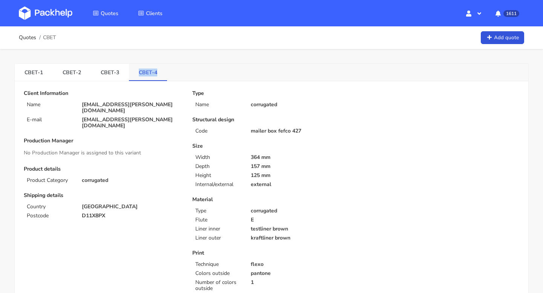
drag, startPoint x: 133, startPoint y: 72, endPoint x: 155, endPoint y: 72, distance: 21.5
click at [155, 72] on link "CBET-4" at bounding box center [148, 72] width 38 height 17
copy link "CBET-4"
click at [22, 38] on link "Quotes" at bounding box center [27, 38] width 17 height 6
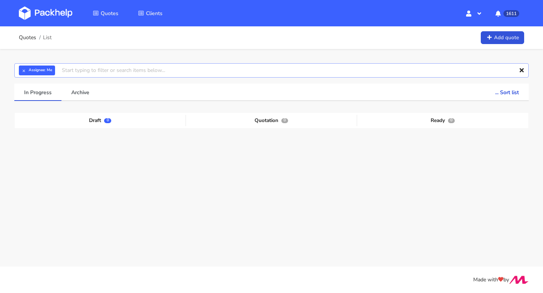
click at [81, 72] on input "text" at bounding box center [271, 70] width 514 height 14
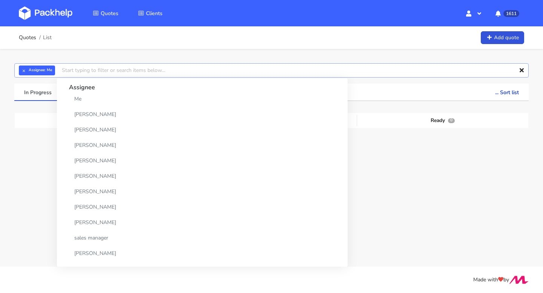
paste input "CBET-4"
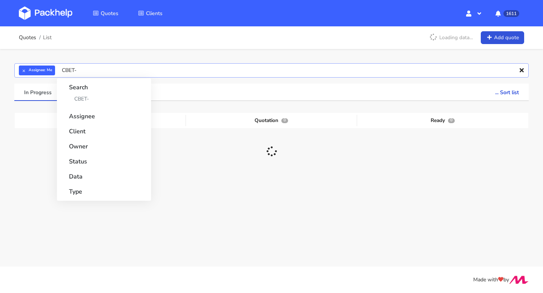
type input "CBET"
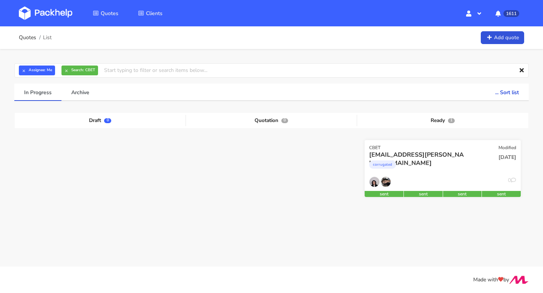
click at [473, 184] on div "0" at bounding box center [443, 184] width 156 height 14
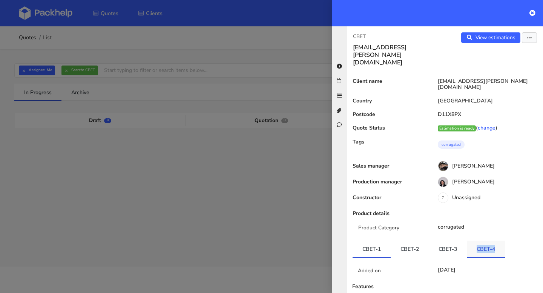
copy link "CBET-4"
drag, startPoint x: 469, startPoint y: 231, endPoint x: 495, endPoint y: 231, distance: 25.6
click at [495, 241] on link "CBET-4" at bounding box center [486, 249] width 38 height 17
click at [533, 39] on button "button" at bounding box center [529, 37] width 15 height 11
click at [502, 67] on link "Edit quote" at bounding box center [505, 67] width 66 height 12
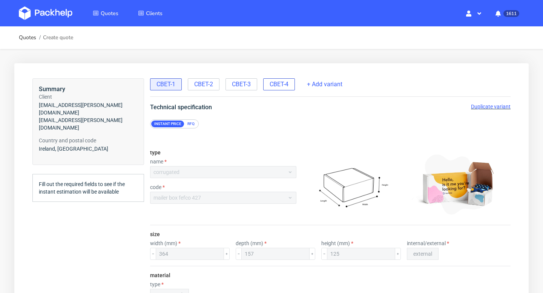
click at [284, 85] on span "CBET-4" at bounding box center [279, 84] width 19 height 8
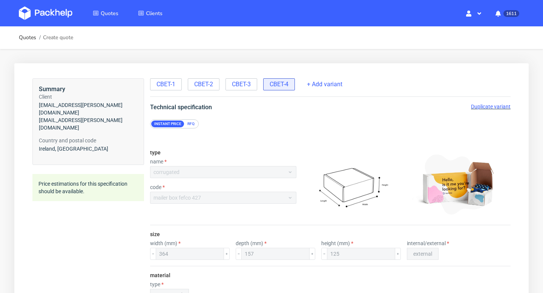
click at [492, 108] on span "Duplicate variant" at bounding box center [491, 107] width 40 height 6
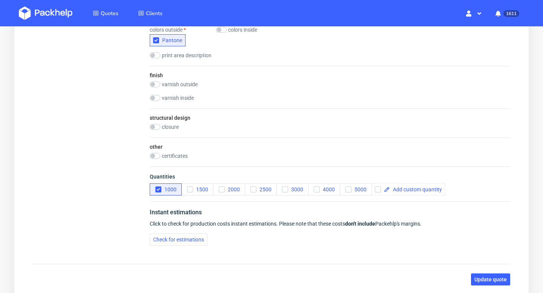
scroll to position [453, 0]
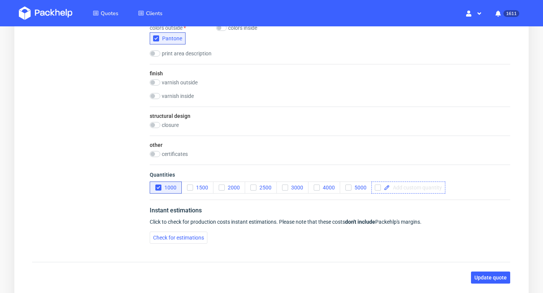
click at [416, 188] on span at bounding box center [416, 187] width 52 height 5
click at [469, 205] on div "Instant estimations Click to check for production costs instant estimations. Pl…" at bounding box center [330, 225] width 360 height 50
checkbox input "true"
click at [158, 186] on icon "button" at bounding box center [158, 187] width 5 height 5
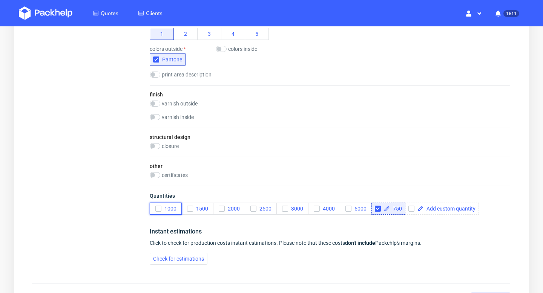
scroll to position [504, 0]
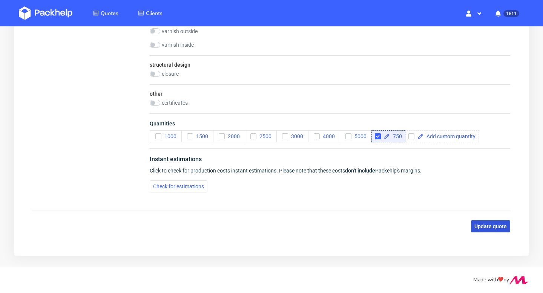
click at [495, 224] on span "Update quote" at bounding box center [490, 226] width 32 height 5
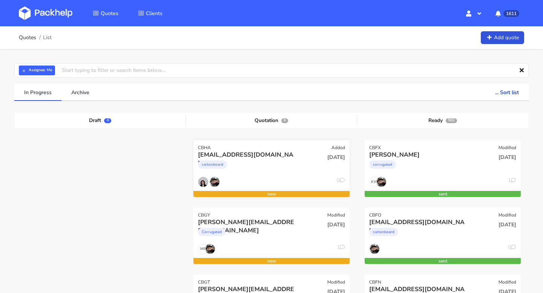
click at [279, 161] on div "cartonboard" at bounding box center [248, 166] width 100 height 15
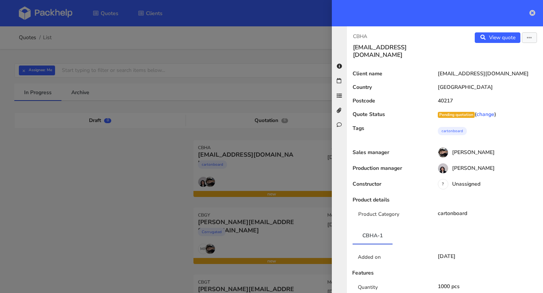
click at [530, 17] on link at bounding box center [532, 13] width 6 height 9
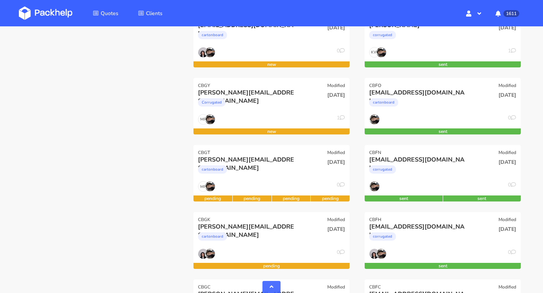
scroll to position [358, 0]
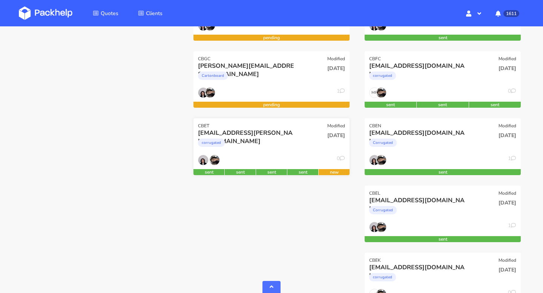
click at [302, 136] on div "[DATE]" at bounding box center [324, 142] width 52 height 26
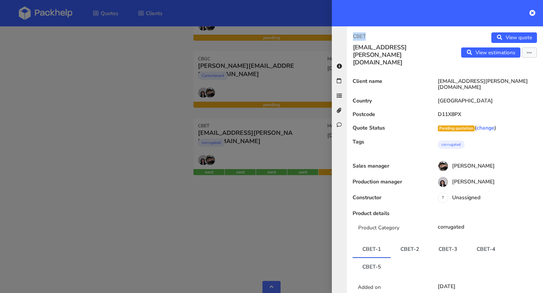
drag, startPoint x: 374, startPoint y: 36, endPoint x: 339, endPoint y: 36, distance: 35.1
click at [339, 36] on div "CBET [EMAIL_ADDRESS][PERSON_NAME][DOMAIN_NAME] View quote View estimations Edit…" at bounding box center [437, 159] width 211 height 267
copy p "CBET"
click at [532, 12] on icon at bounding box center [532, 13] width 6 height 6
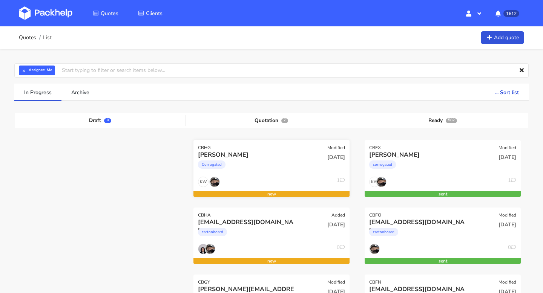
click at [254, 158] on div "[PERSON_NAME]" at bounding box center [248, 155] width 100 height 8
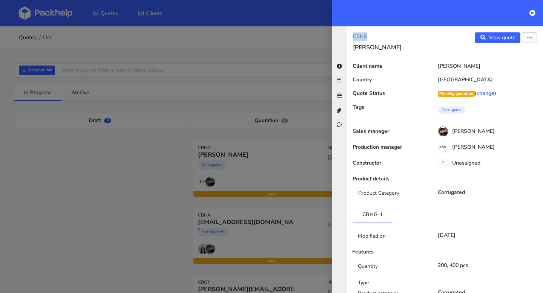
drag, startPoint x: 372, startPoint y: 36, endPoint x: 345, endPoint y: 36, distance: 27.5
click at [345, 36] on div "CBHG [PERSON_NAME] View quote Edit quote Client name [PERSON_NAME] Country [GEO…" at bounding box center [437, 159] width 211 height 267
copy p "CBHG"
click at [533, 10] on icon at bounding box center [532, 13] width 6 height 6
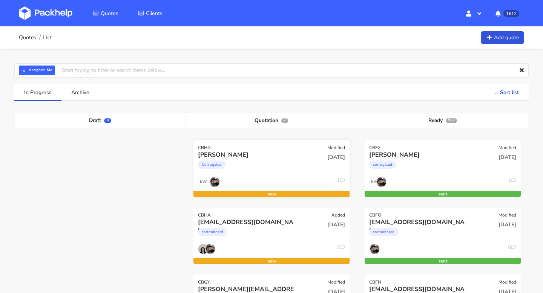
click at [291, 155] on div "[PERSON_NAME]" at bounding box center [248, 155] width 100 height 8
